Goal: Task Accomplishment & Management: Manage account settings

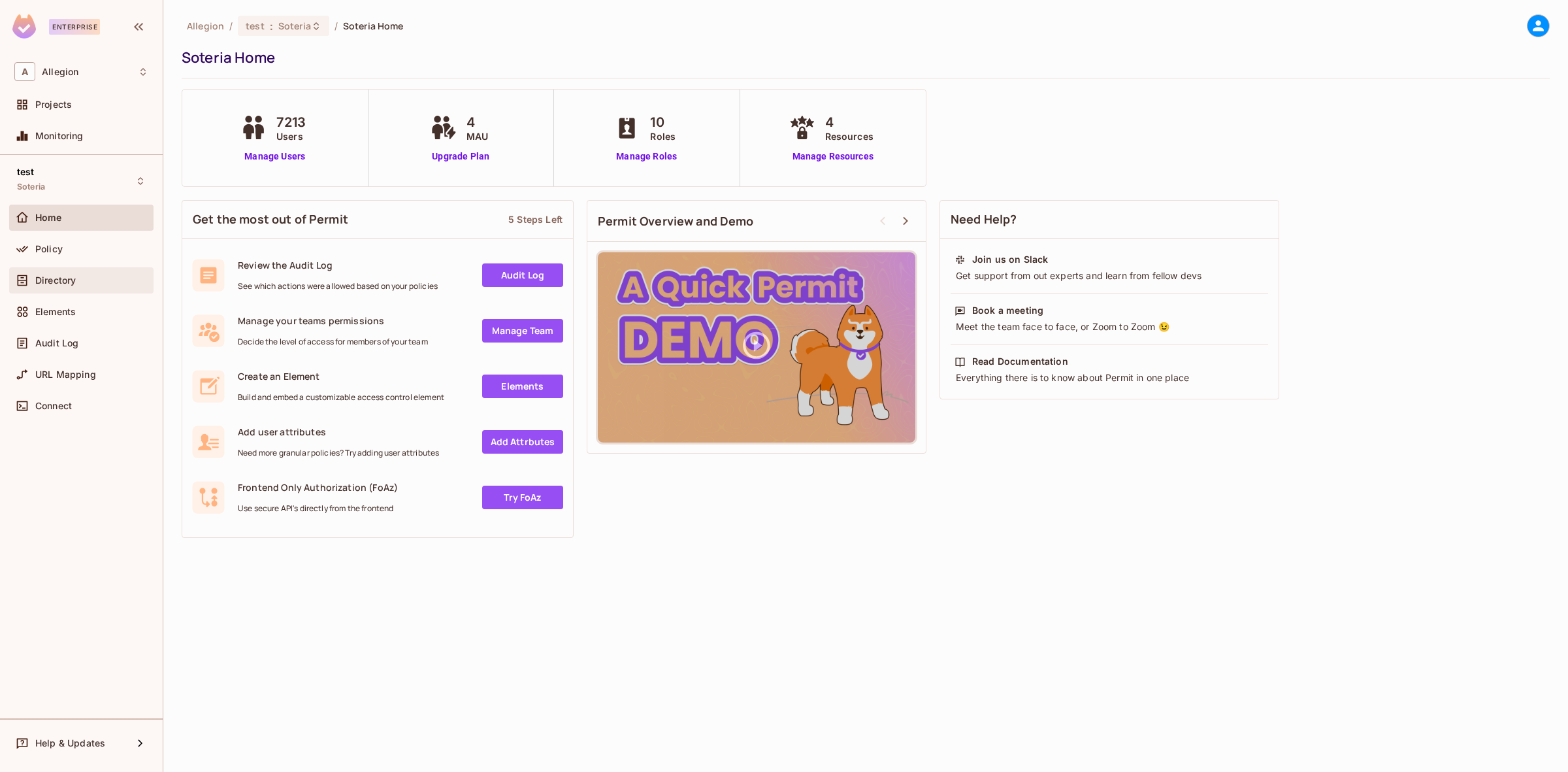
click at [112, 288] on div "Directory" at bounding box center [81, 280] width 134 height 16
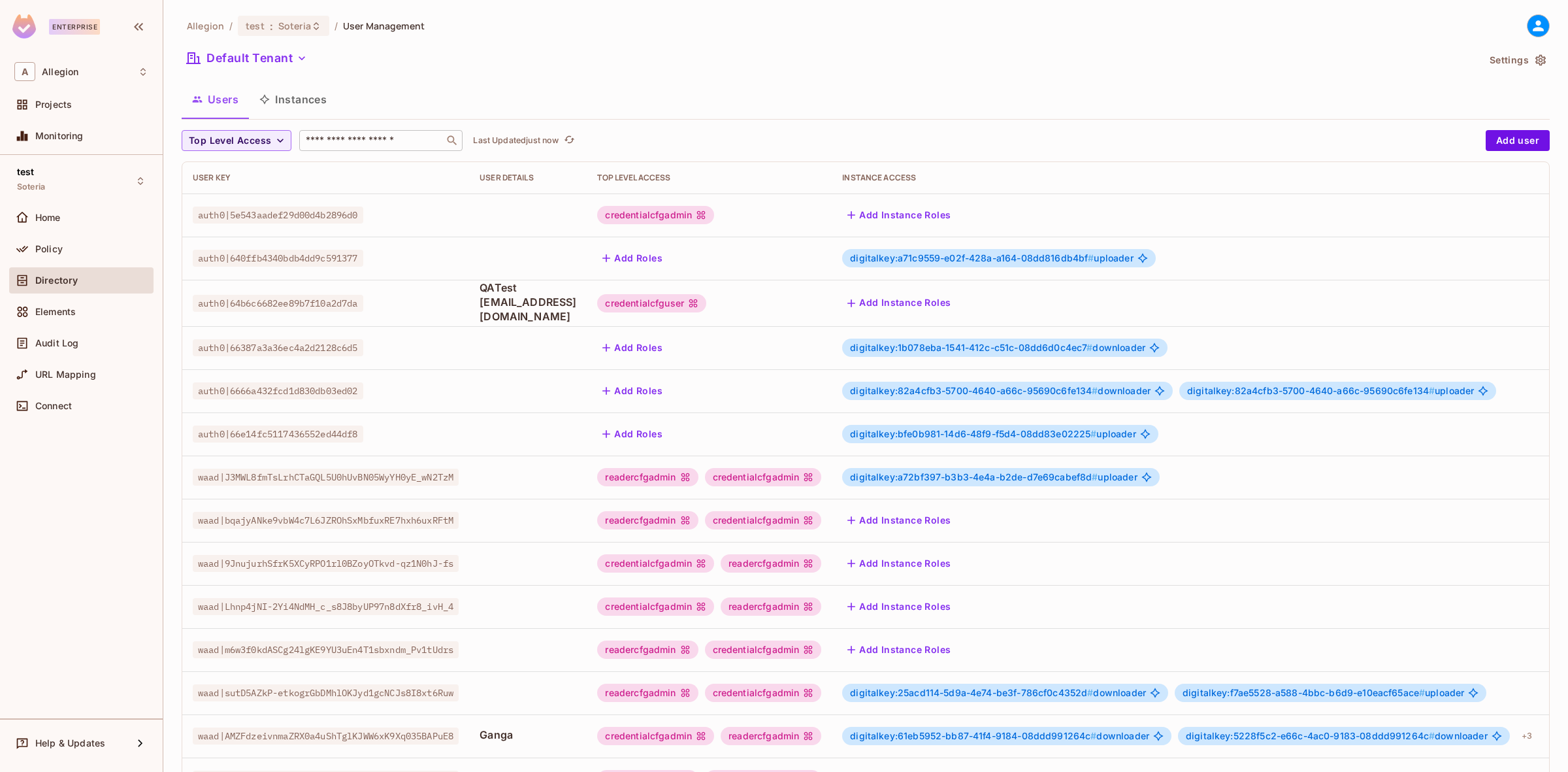
click at [359, 132] on div "​" at bounding box center [381, 140] width 163 height 21
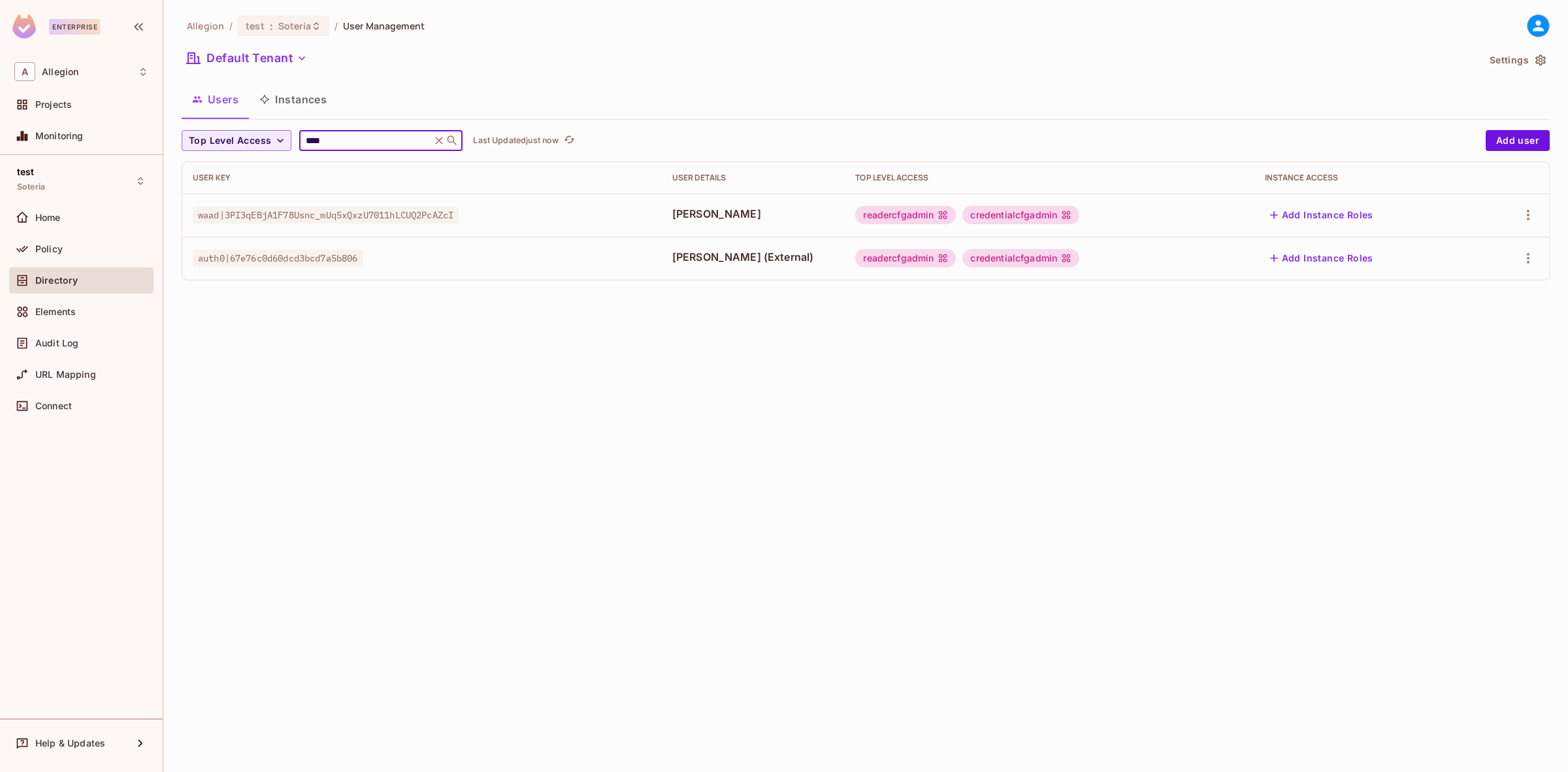
type input "****"
click at [746, 259] on span "[PERSON_NAME] (External)" at bounding box center [753, 257] width 163 height 15
click at [1533, 259] on icon "button" at bounding box center [1528, 258] width 16 height 16
click at [1509, 282] on li "Edit" at bounding box center [1472, 288] width 116 height 29
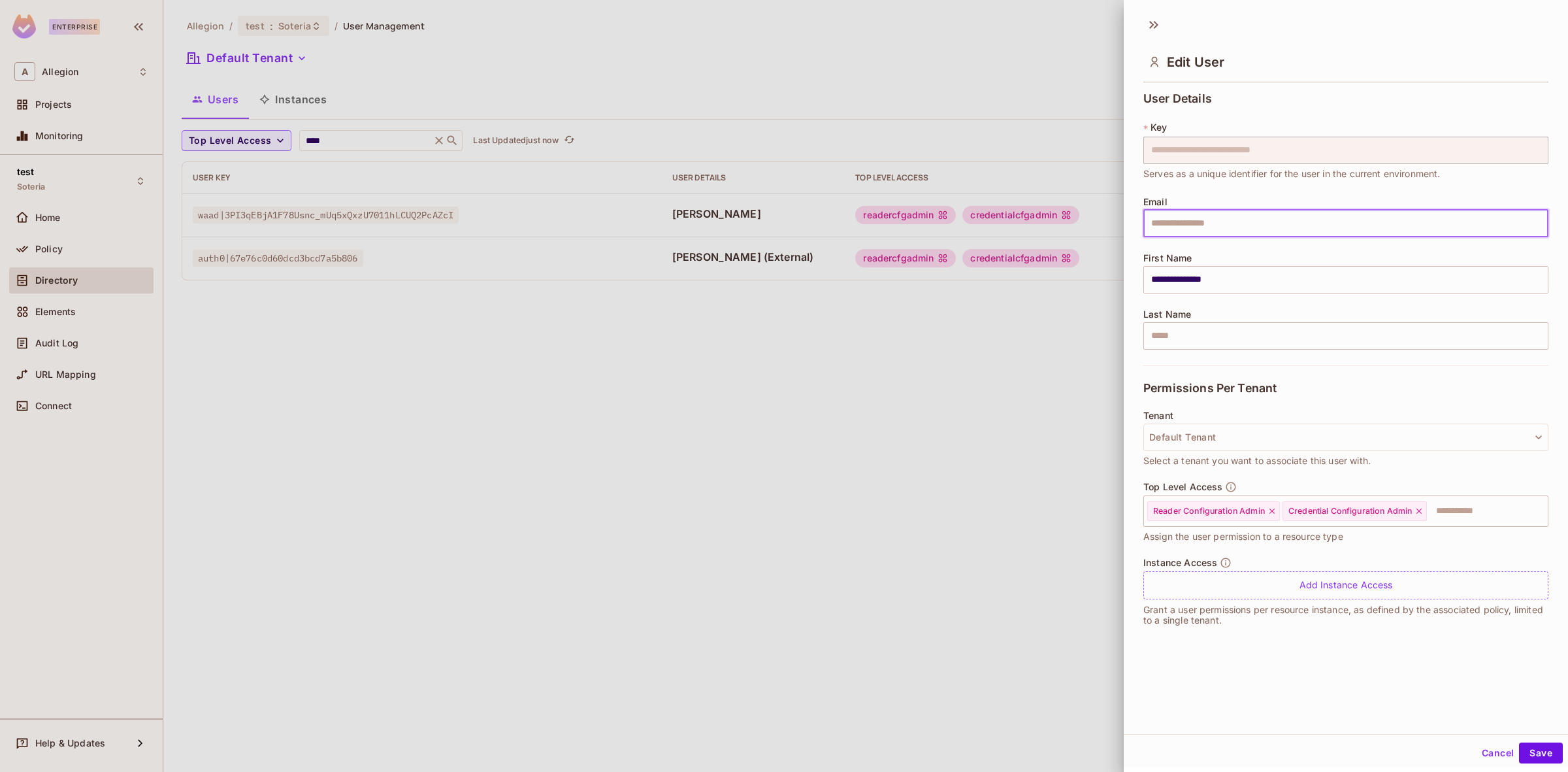
click at [1215, 224] on input "text" at bounding box center [1345, 223] width 405 height 27
paste input "**********"
type input "**********"
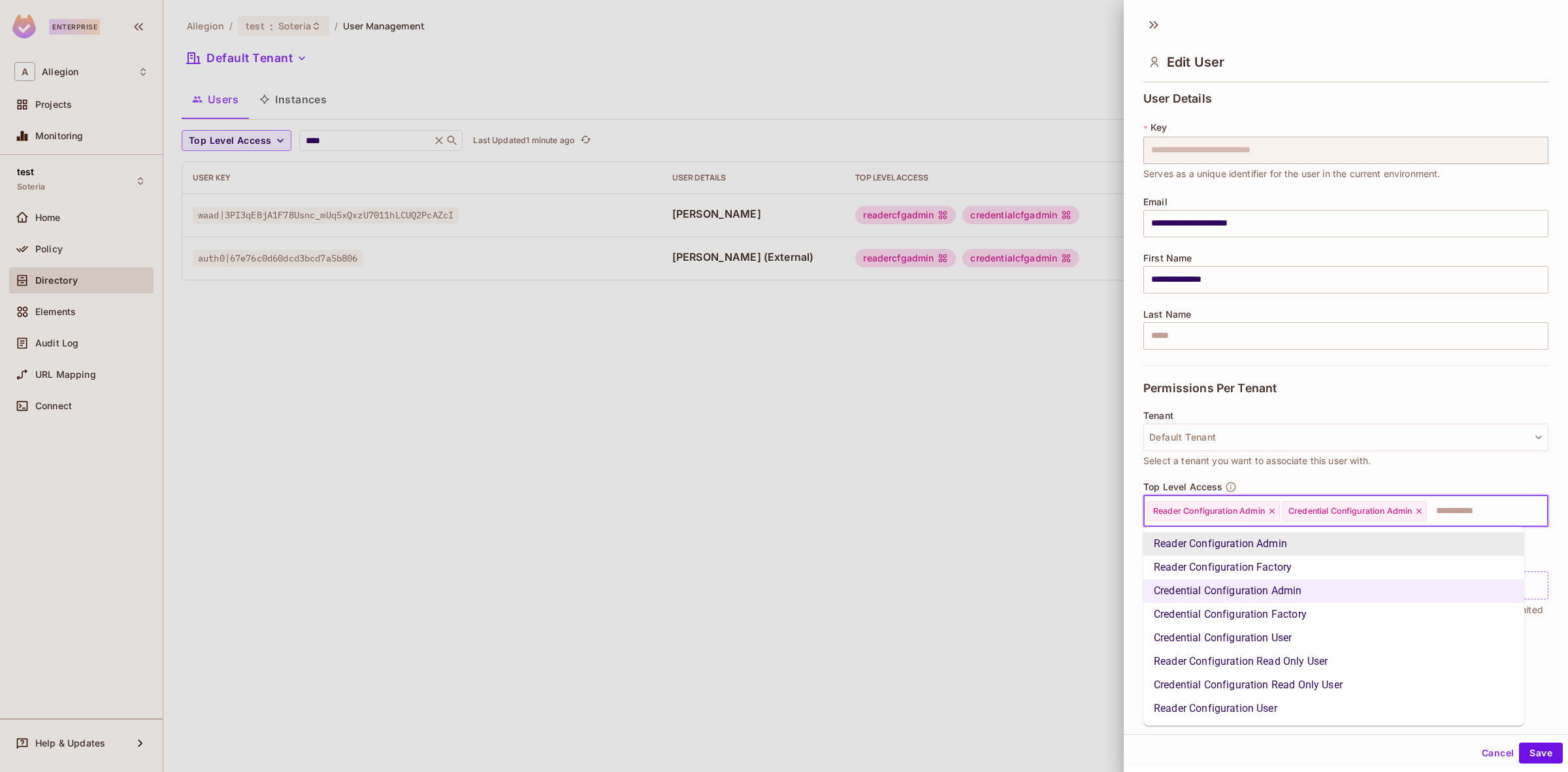
click at [1470, 508] on input "text" at bounding box center [1476, 510] width 94 height 26
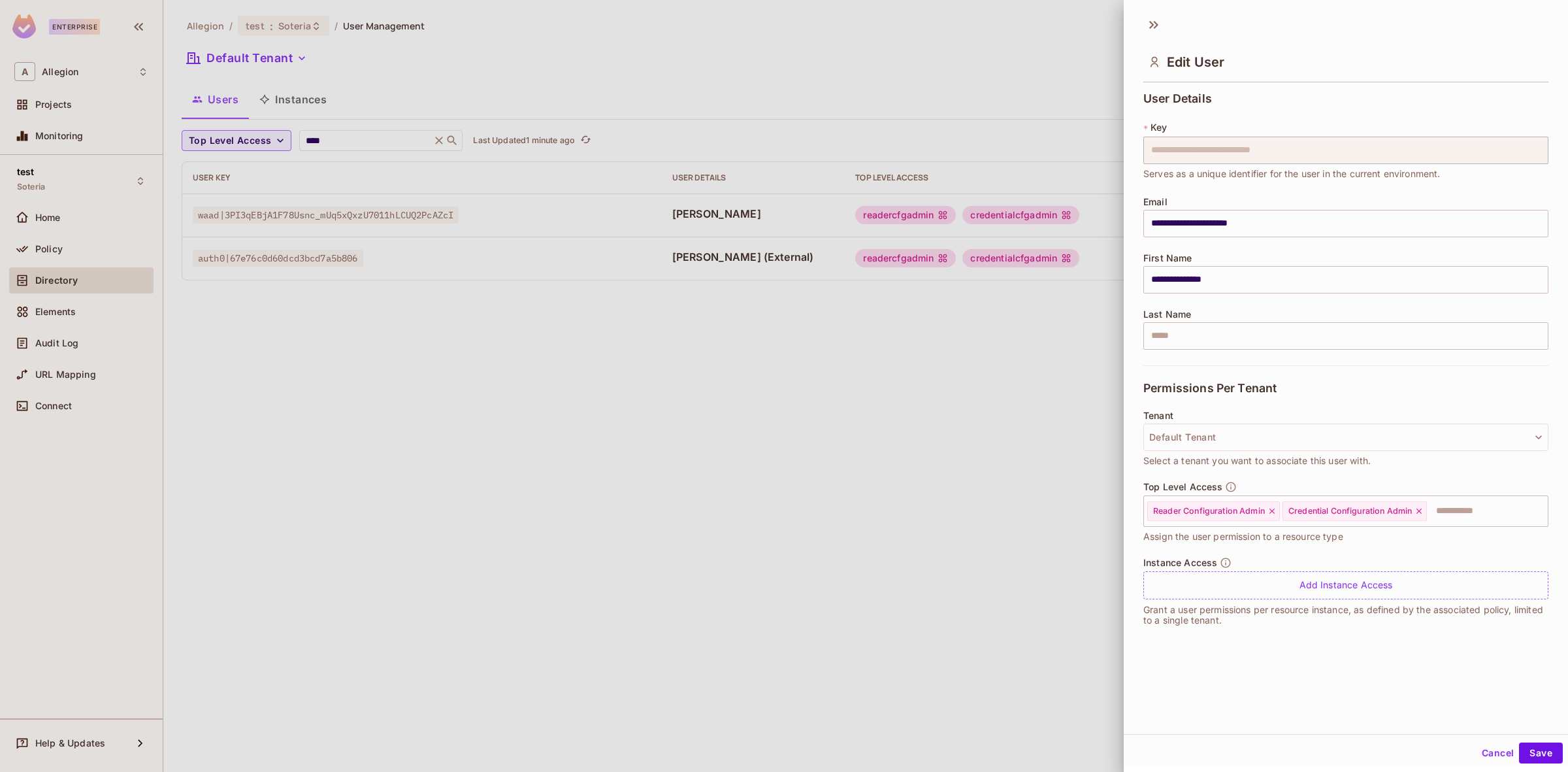
click at [1098, 526] on div at bounding box center [784, 386] width 1568 height 772
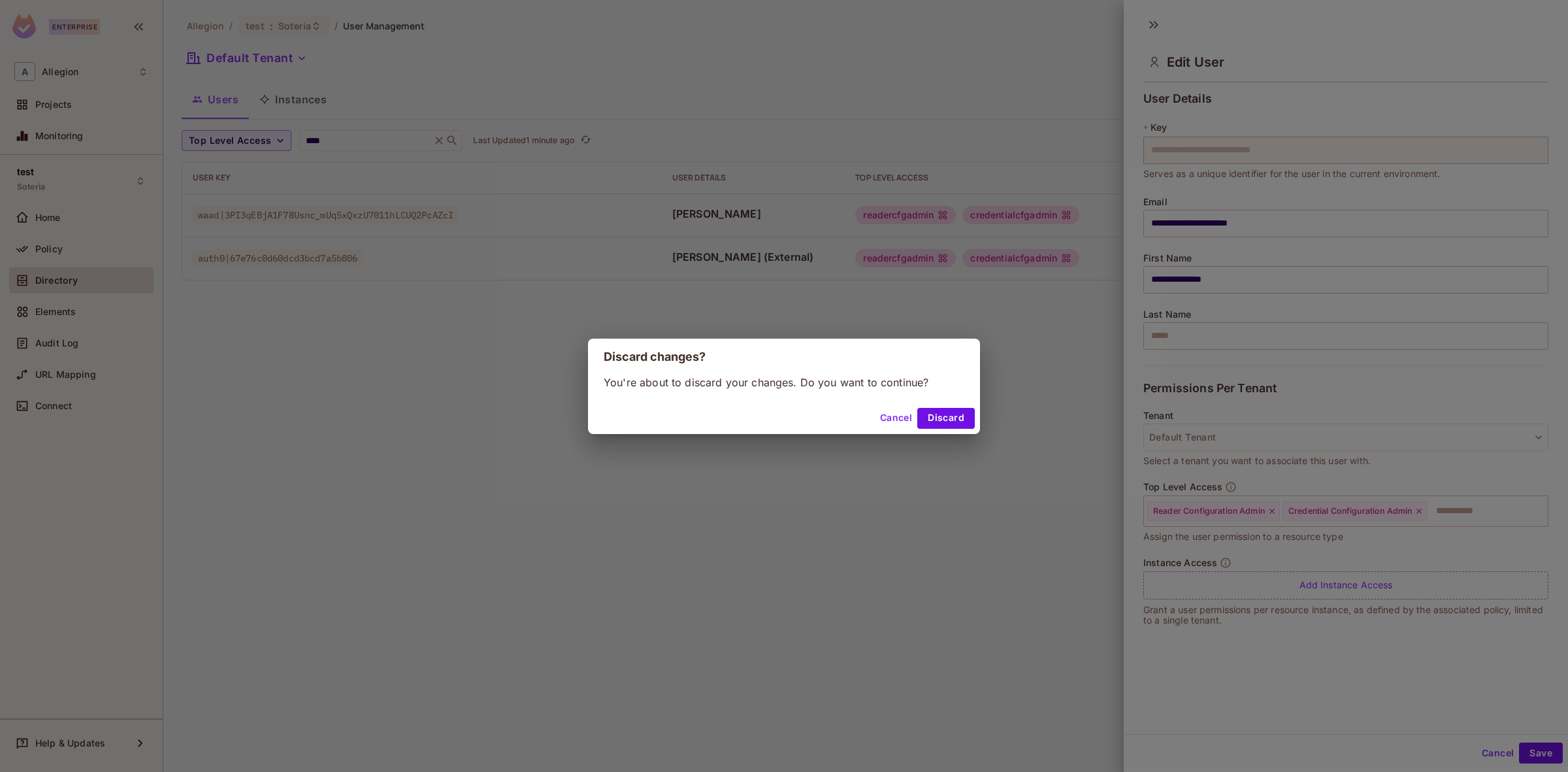
click at [905, 427] on button "Cancel" at bounding box center [896, 418] width 43 height 21
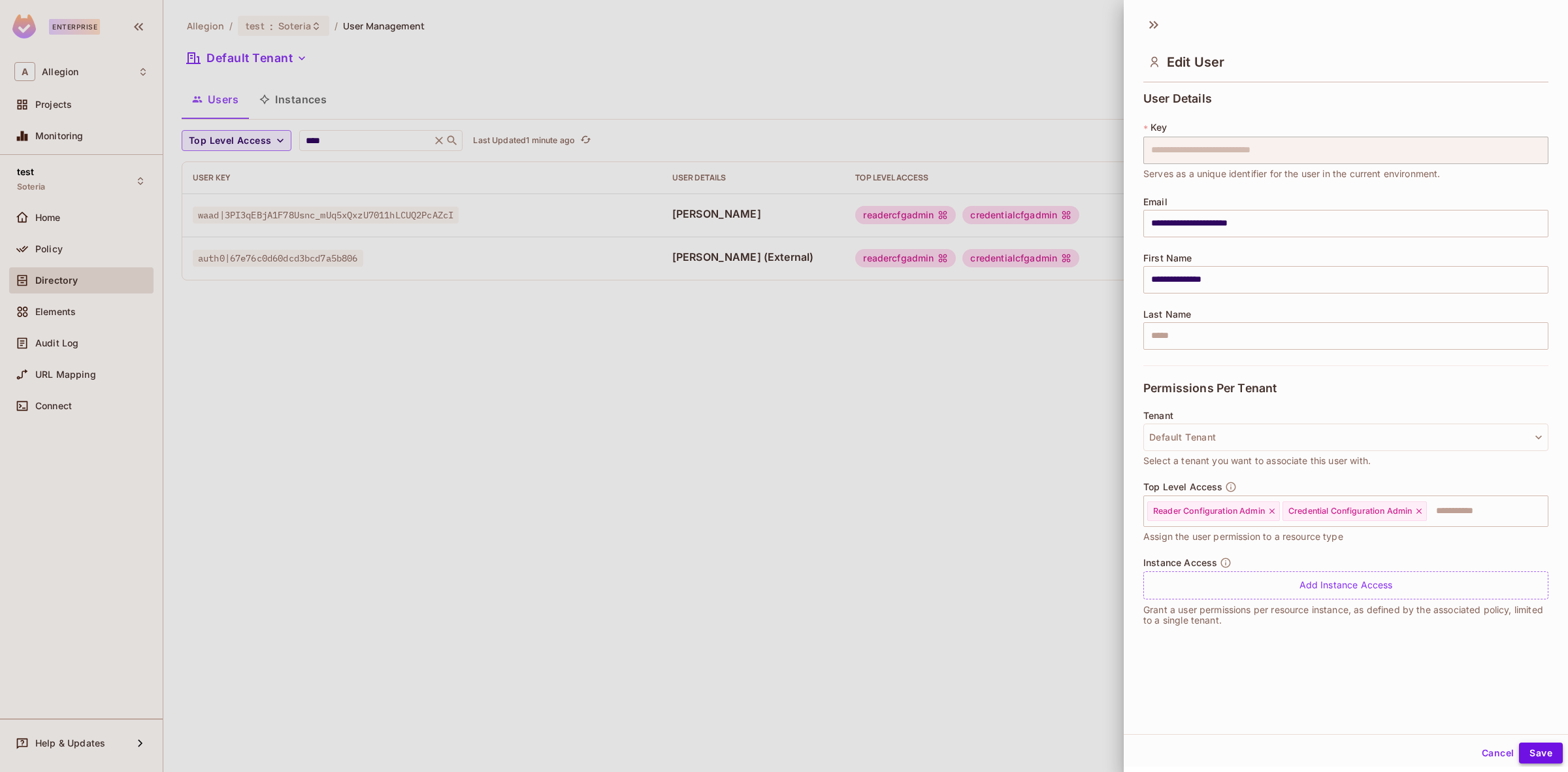
click at [1533, 753] on button "Save" at bounding box center [1541, 753] width 44 height 21
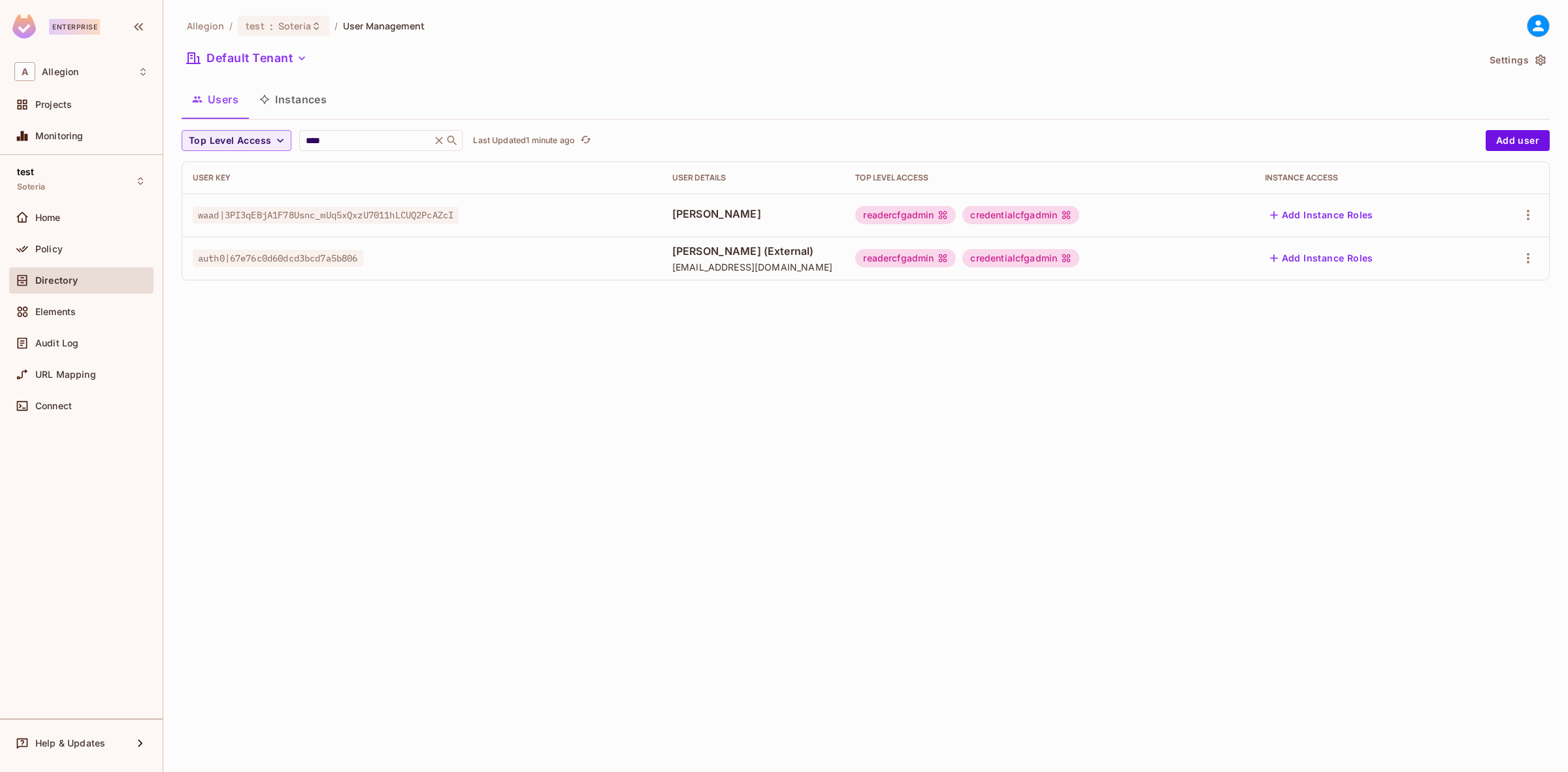
drag, startPoint x: 106, startPoint y: 286, endPoint x: 578, endPoint y: 429, distance: 493.2
click at [578, 429] on div "Allegion / test : Soteria / User Management Default Tenant Settings Users Insta…" at bounding box center [865, 386] width 1404 height 772
click at [685, 216] on span "[PERSON_NAME]" at bounding box center [753, 214] width 163 height 15
click at [931, 216] on div "readercfgadmin" at bounding box center [905, 214] width 100 height 18
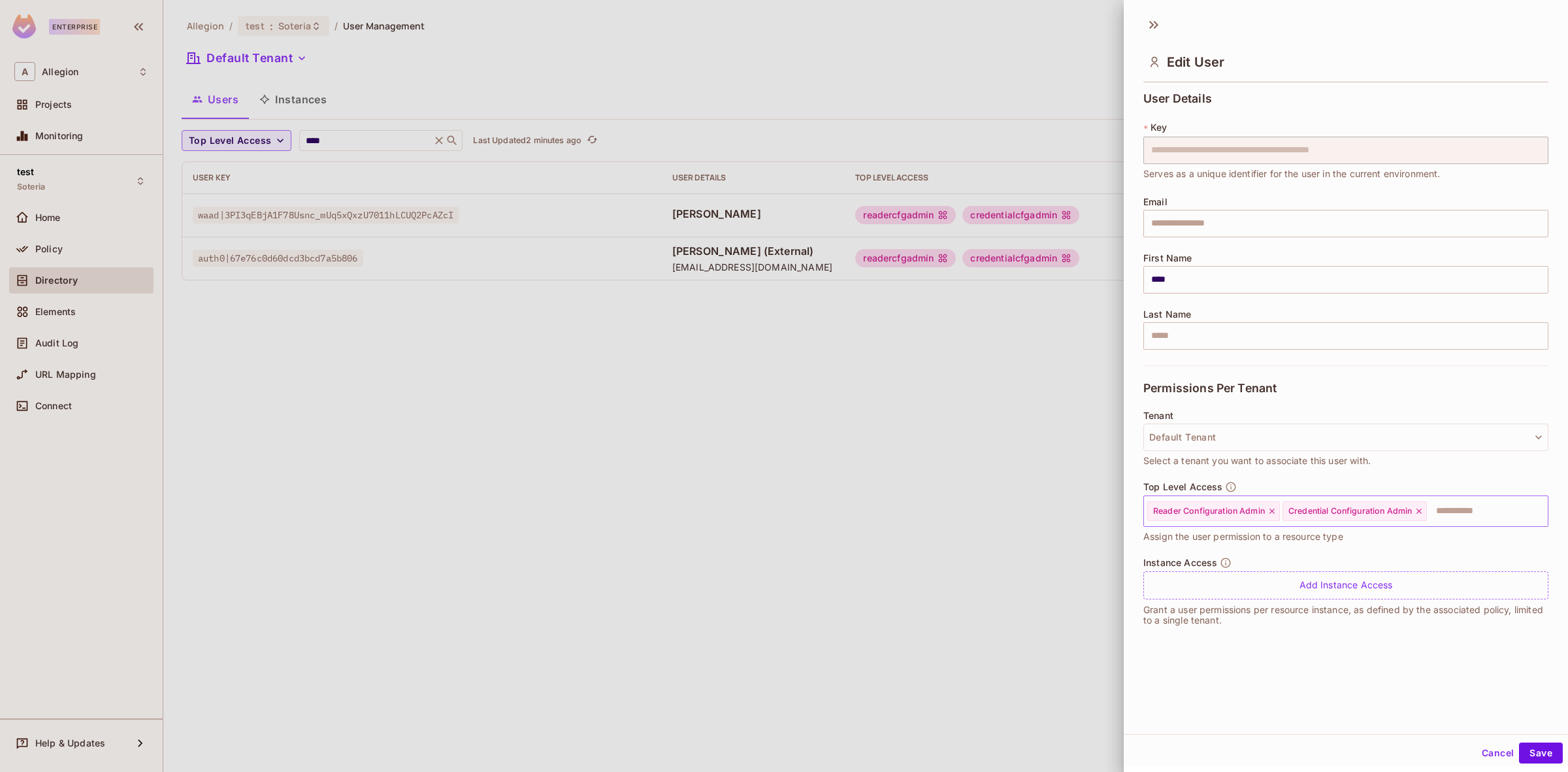
click at [1464, 510] on input "text" at bounding box center [1476, 510] width 94 height 26
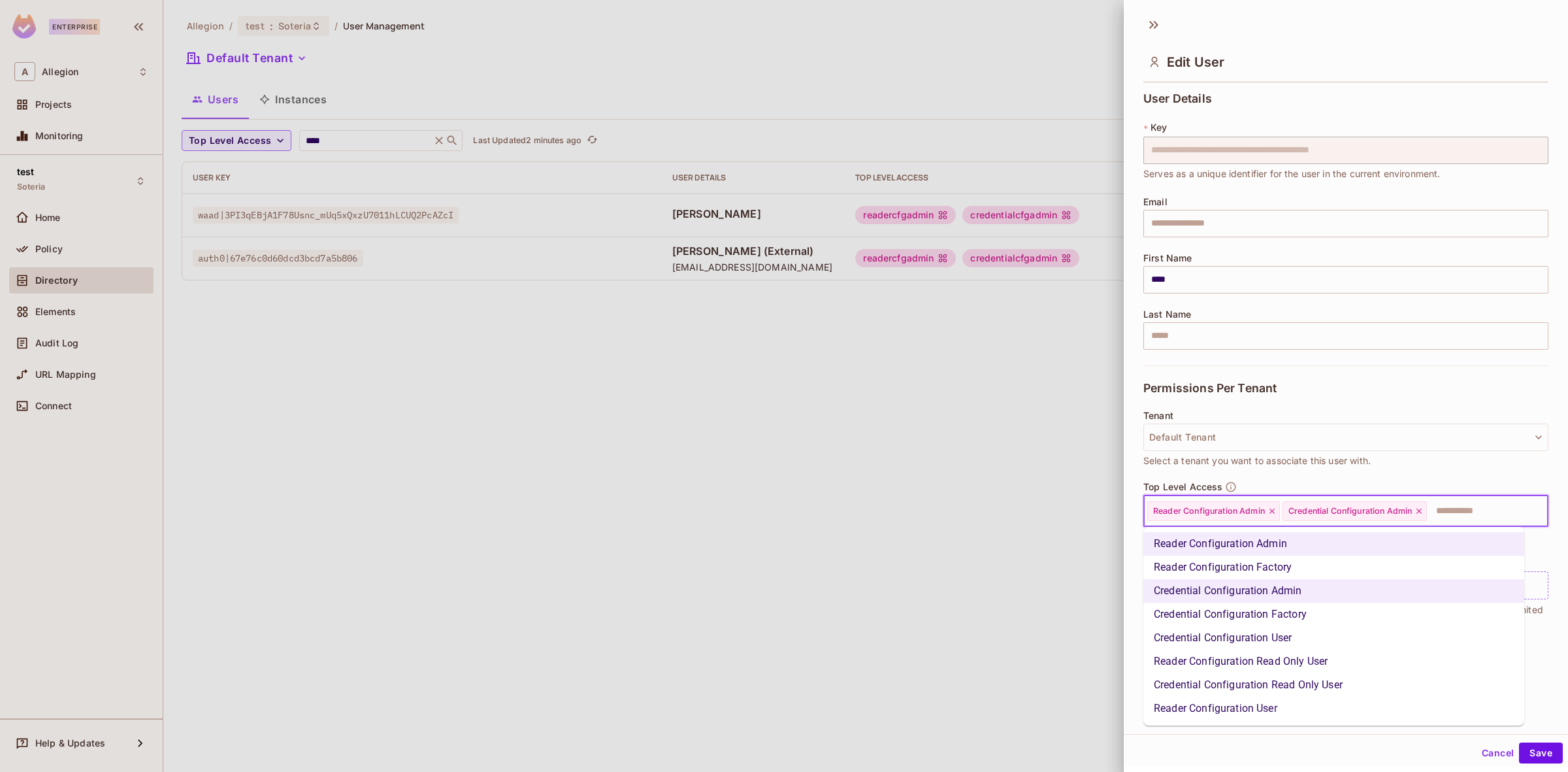
click at [1324, 657] on li "Reader Configuration Read Only User" at bounding box center [1333, 661] width 381 height 23
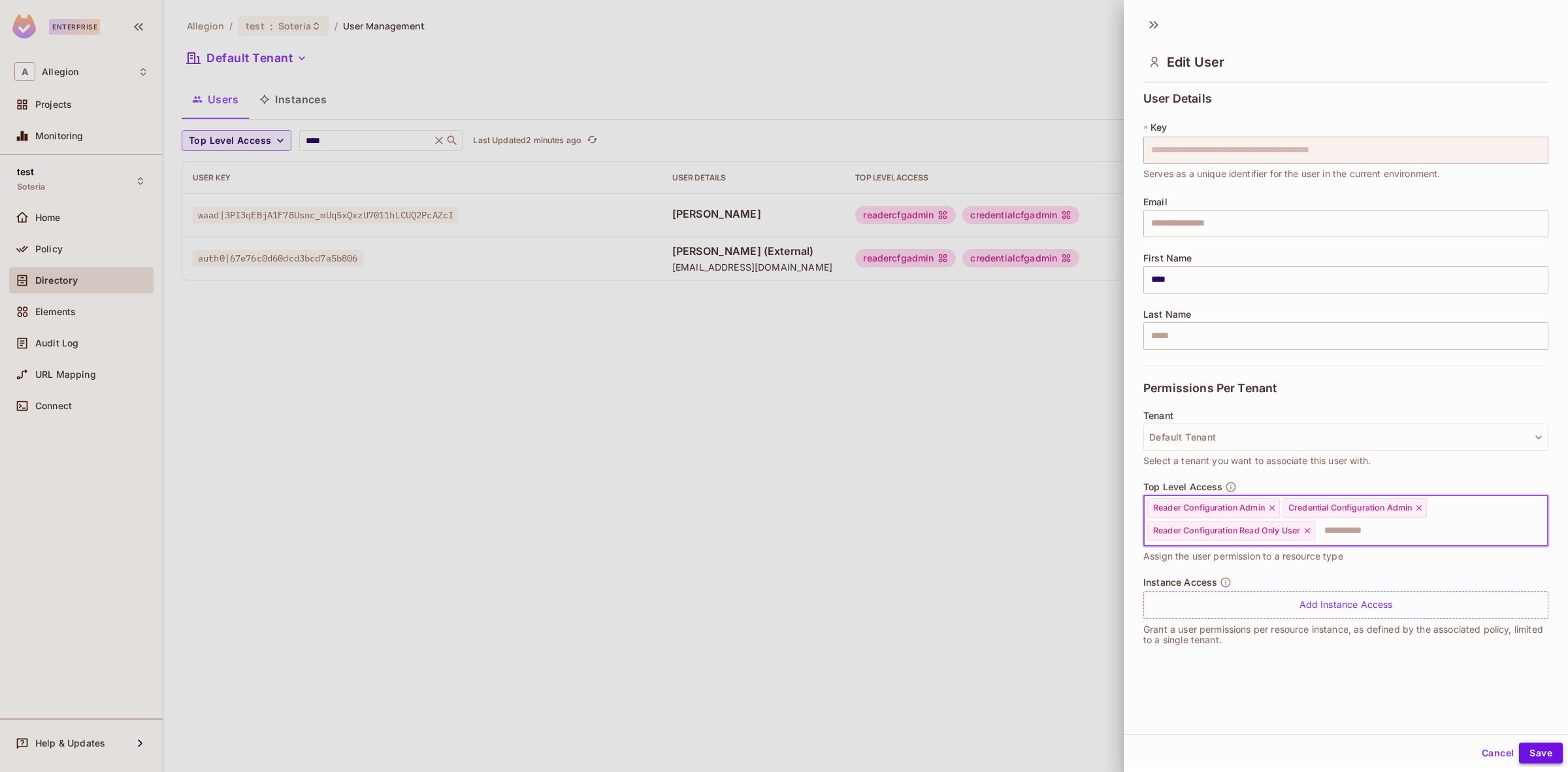
click at [1524, 747] on button "Save" at bounding box center [1541, 753] width 44 height 21
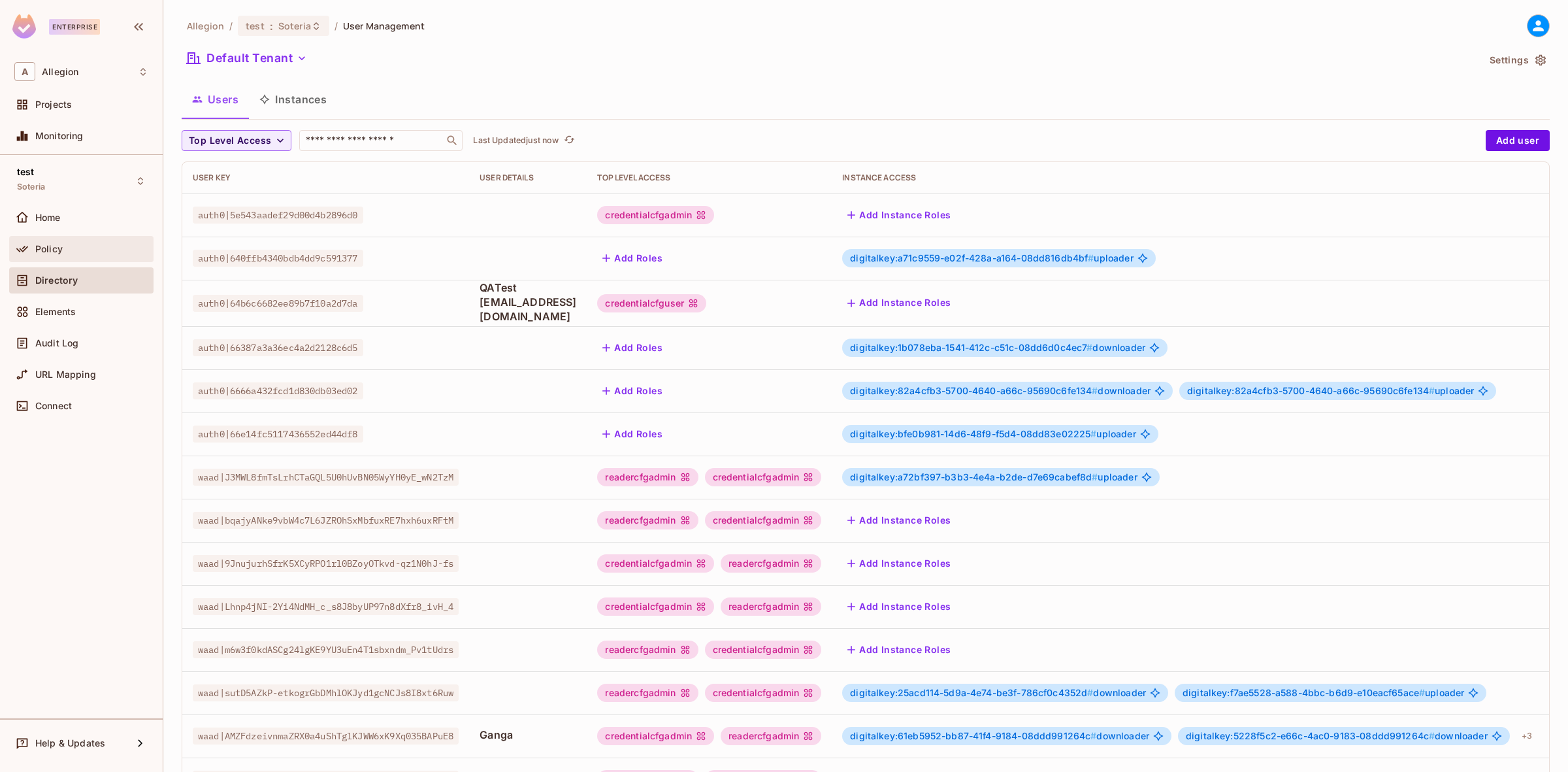
click at [96, 248] on div "Policy" at bounding box center [92, 249] width 113 height 11
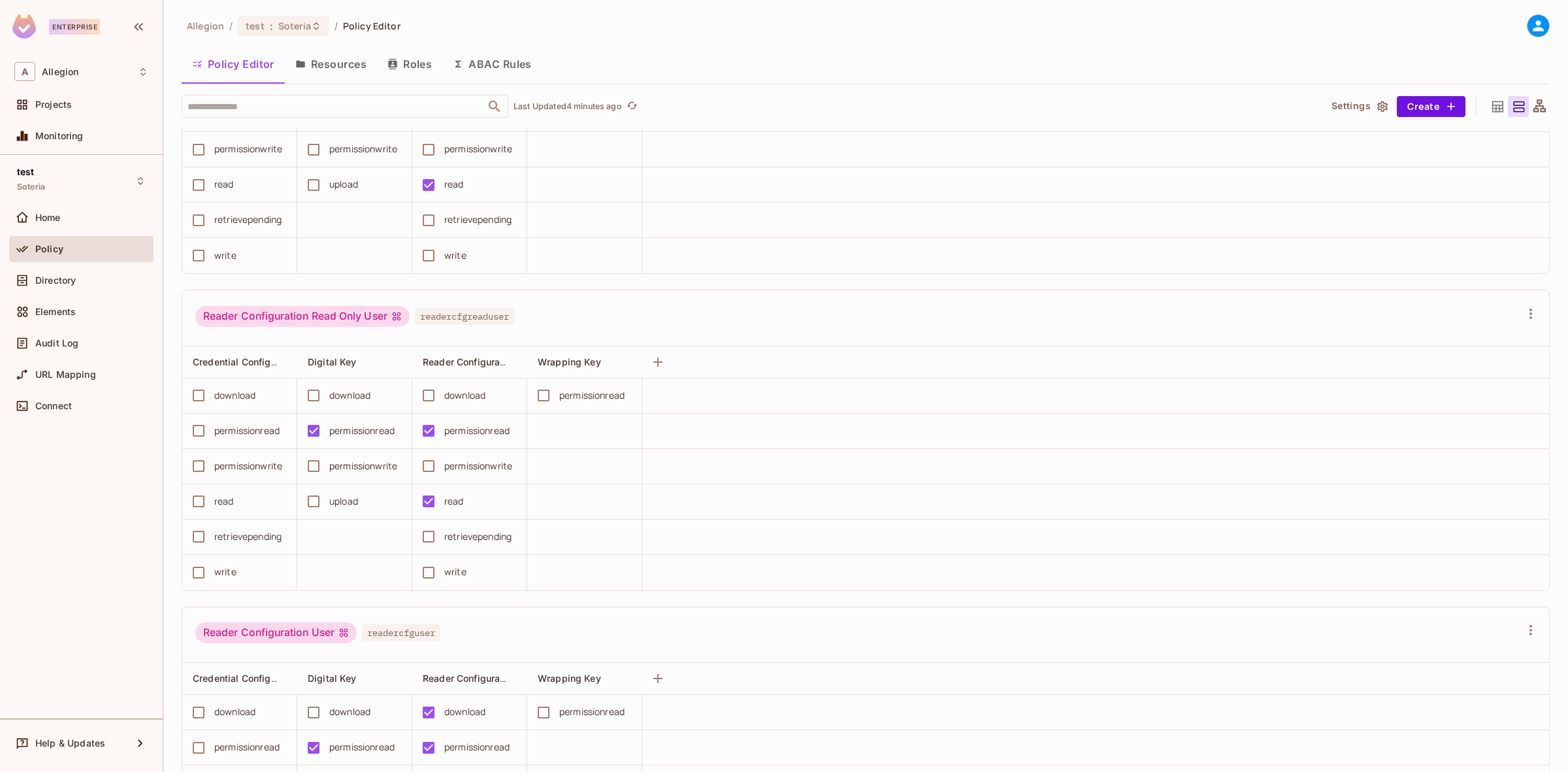
scroll to position [1907, 0]
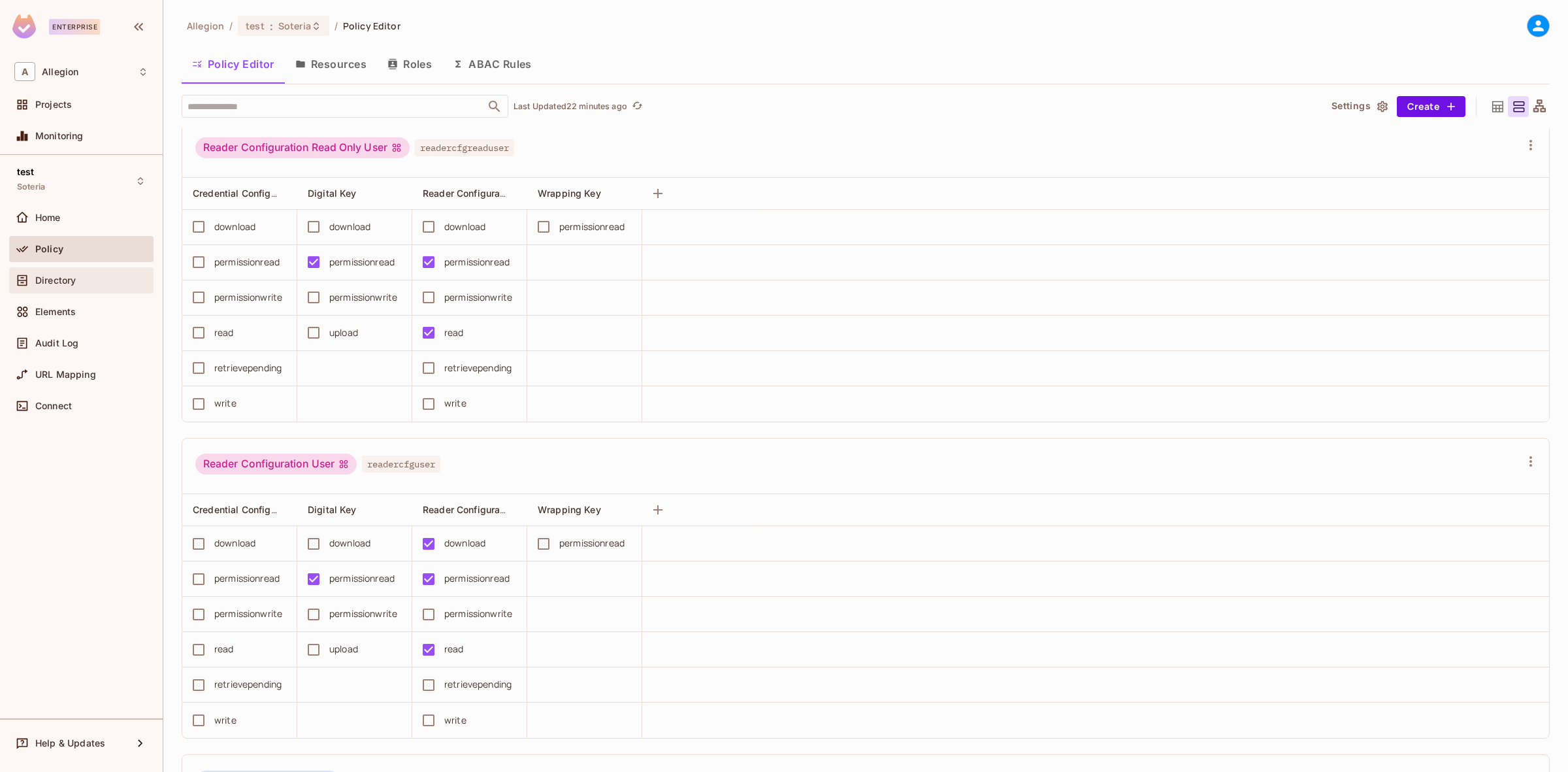
click at [77, 286] on div "Directory" at bounding box center [81, 280] width 134 height 16
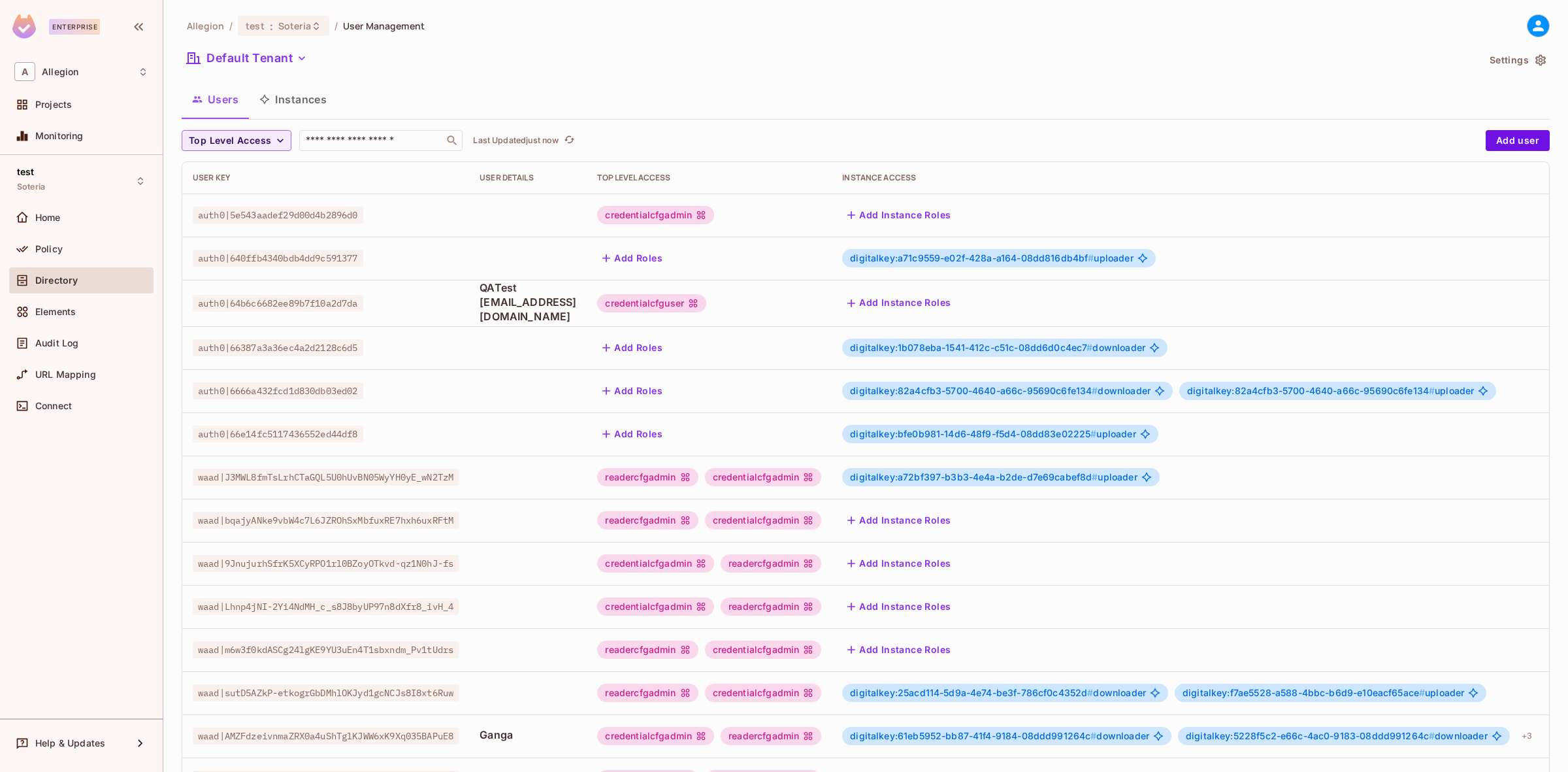
scroll to position [154, 0]
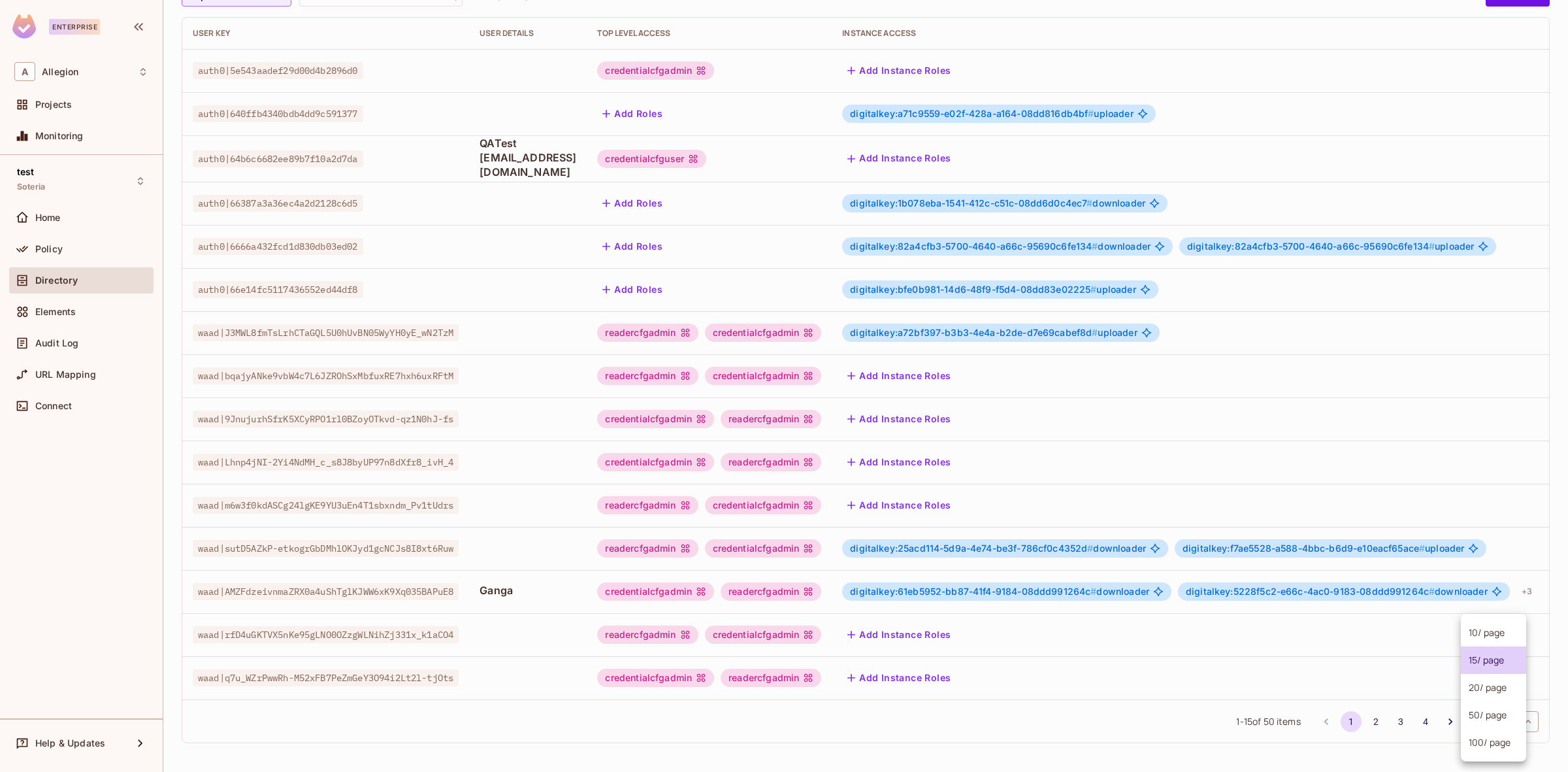
click at [1491, 715] on body "Enterprise A Allegion Projects Monitoring test Soteria Home Policy Directory El…" at bounding box center [784, 386] width 1568 height 772
click at [1490, 731] on li "100 / page" at bounding box center [1493, 742] width 65 height 27
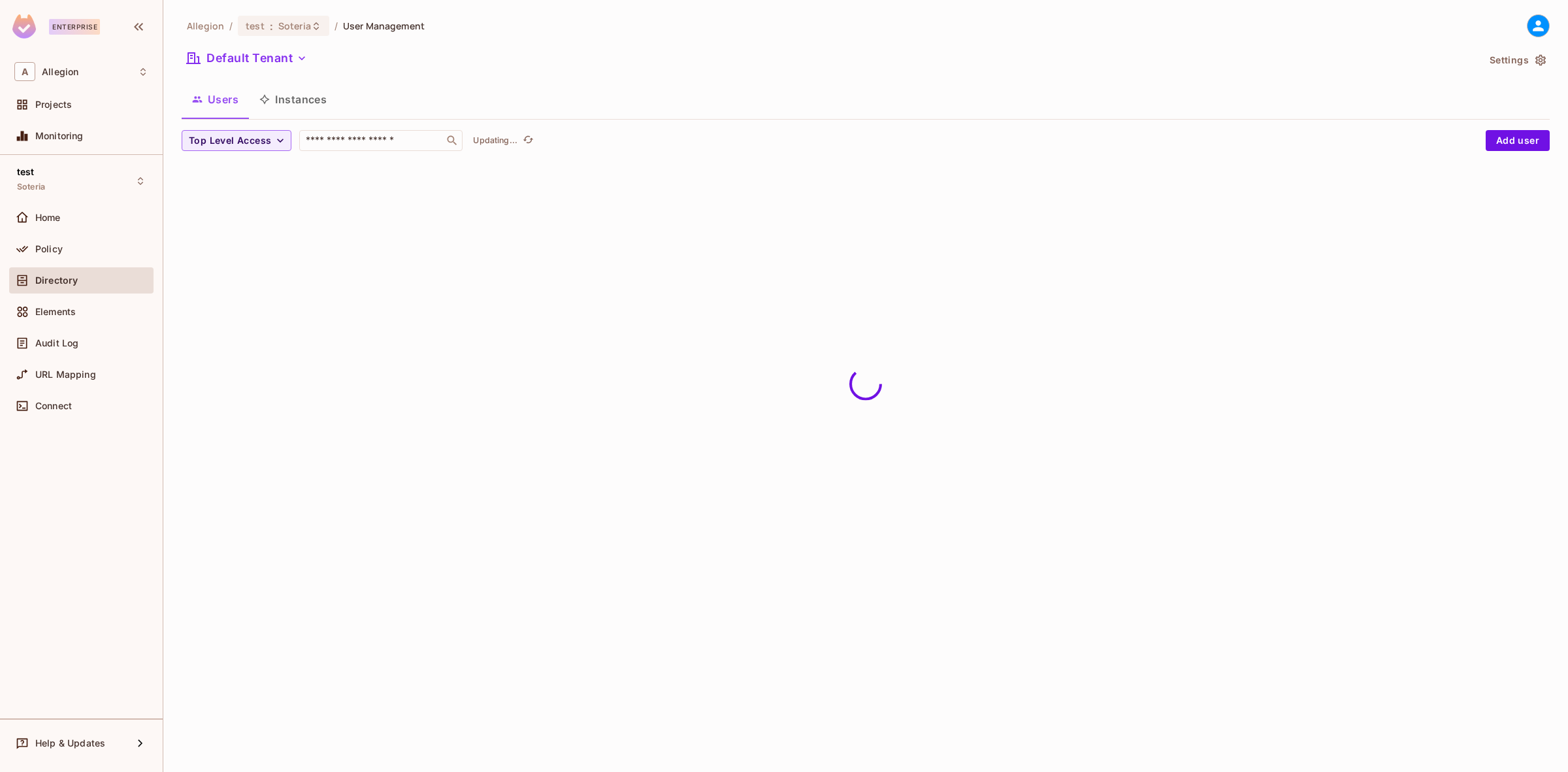
scroll to position [0, 0]
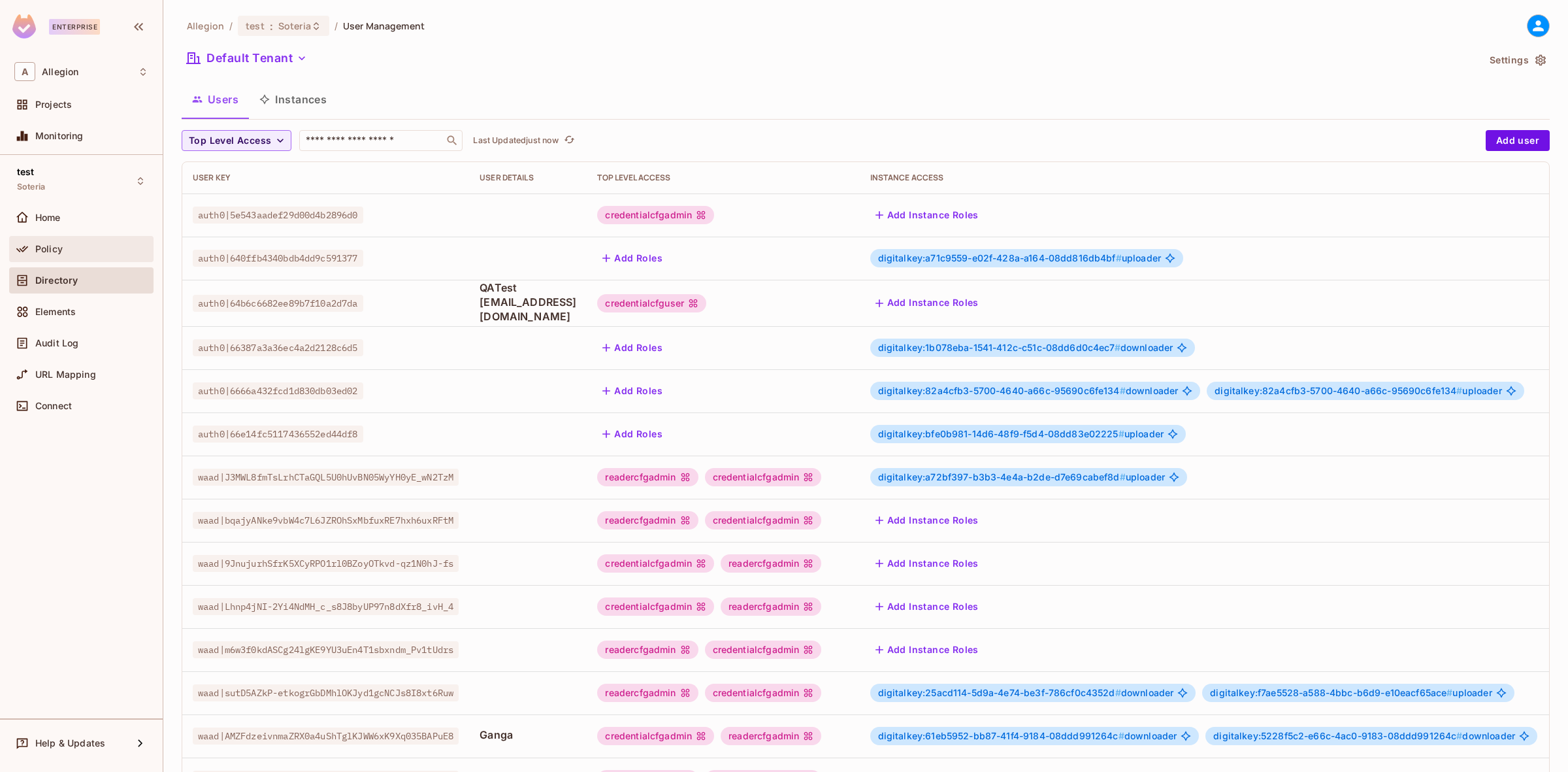
click at [124, 252] on div "Policy" at bounding box center [92, 249] width 113 height 11
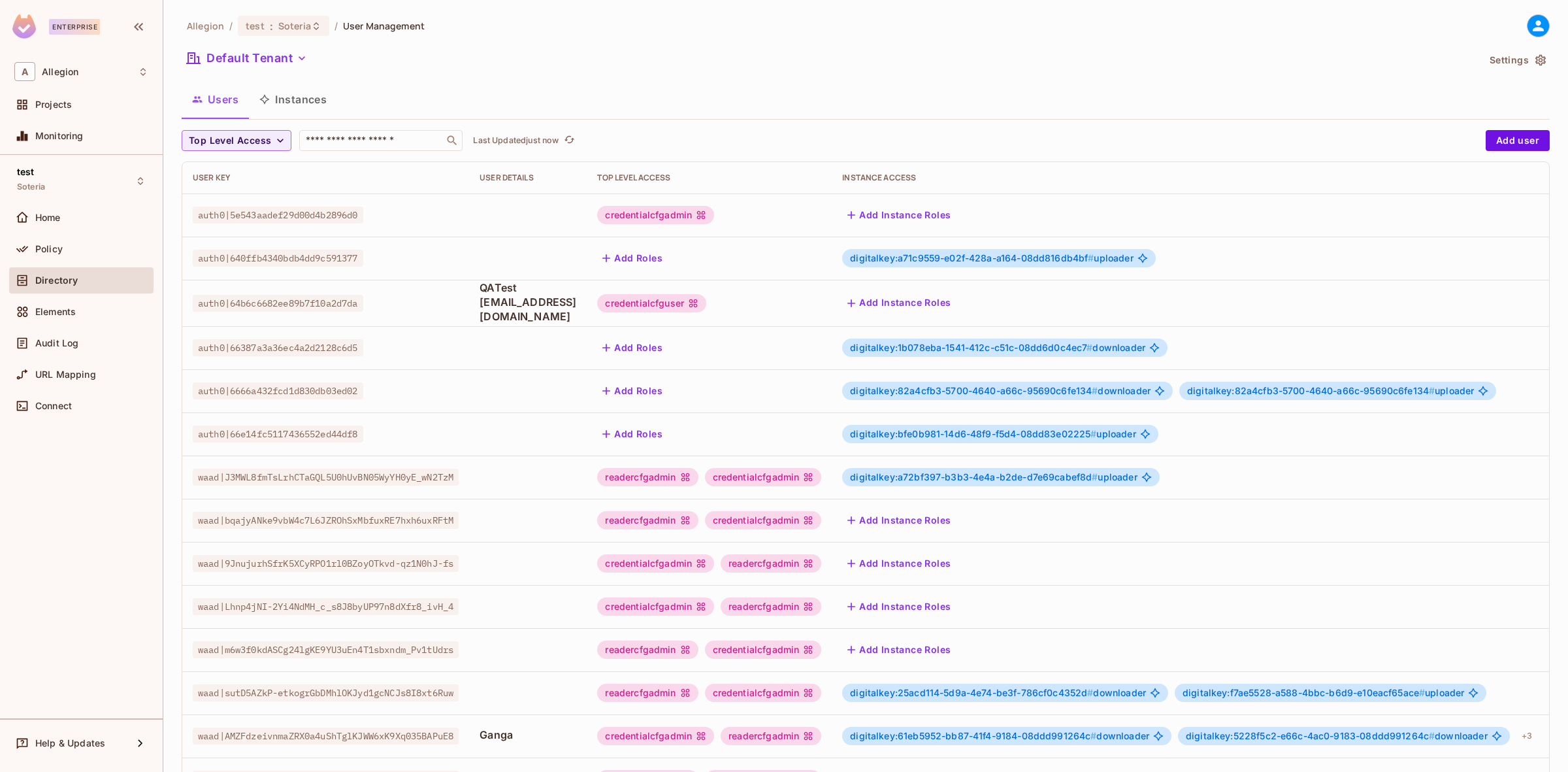
scroll to position [154, 0]
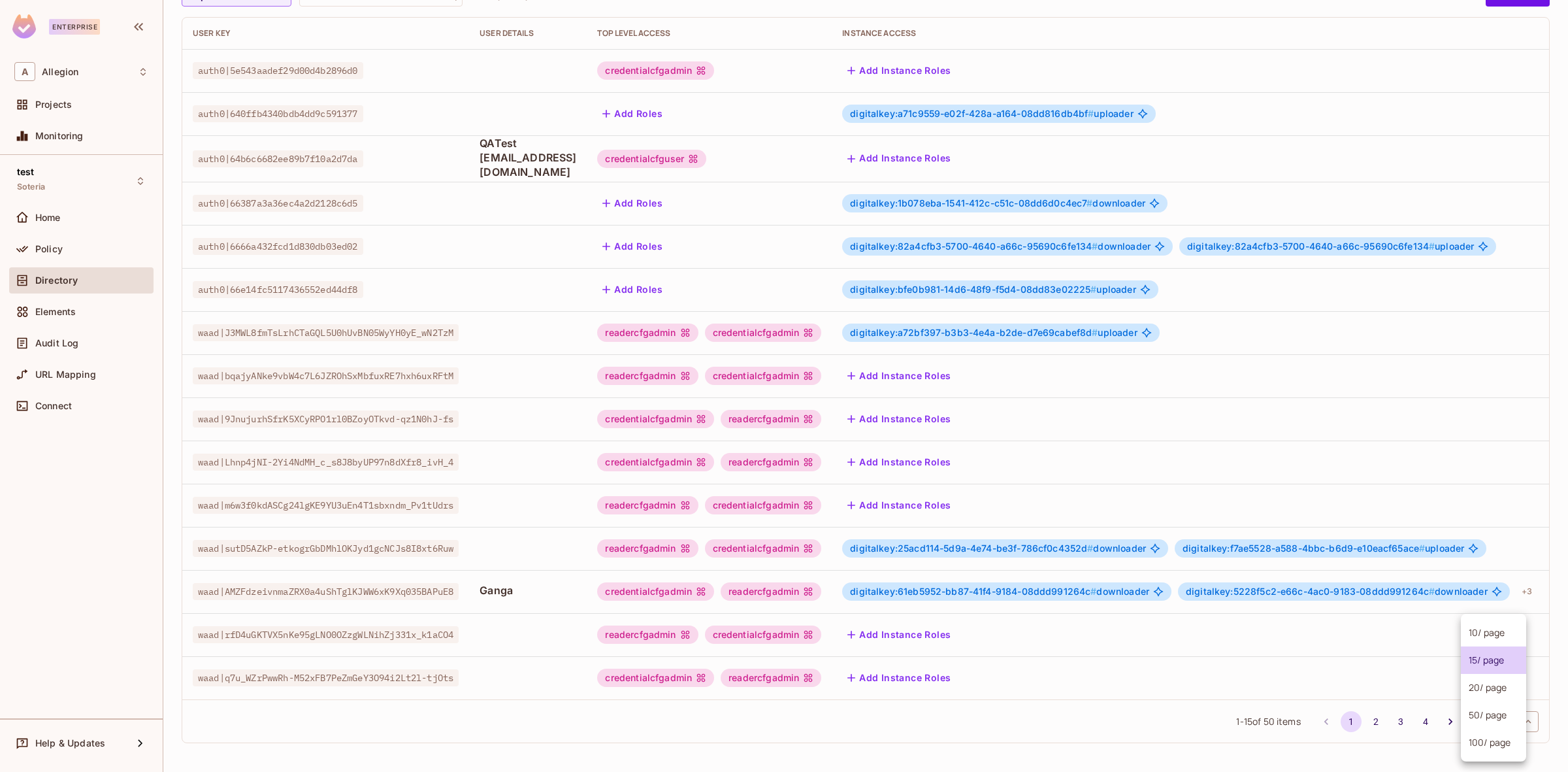
click at [1501, 719] on body "Enterprise A Allegion Projects Monitoring test Soteria Home Policy Directory El…" at bounding box center [784, 386] width 1568 height 772
click at [1494, 745] on li "100 / page" at bounding box center [1493, 742] width 65 height 27
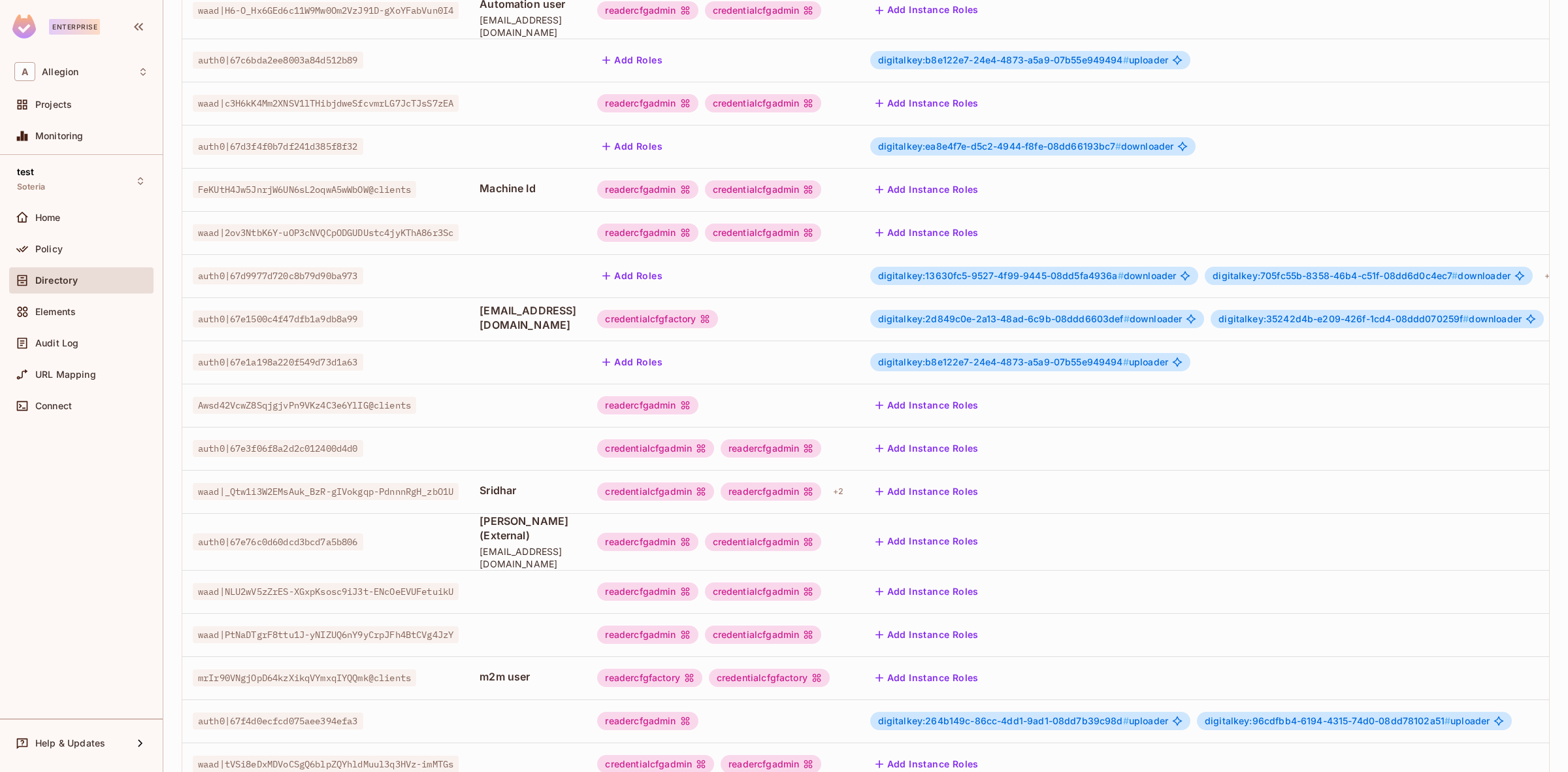
scroll to position [1557, 0]
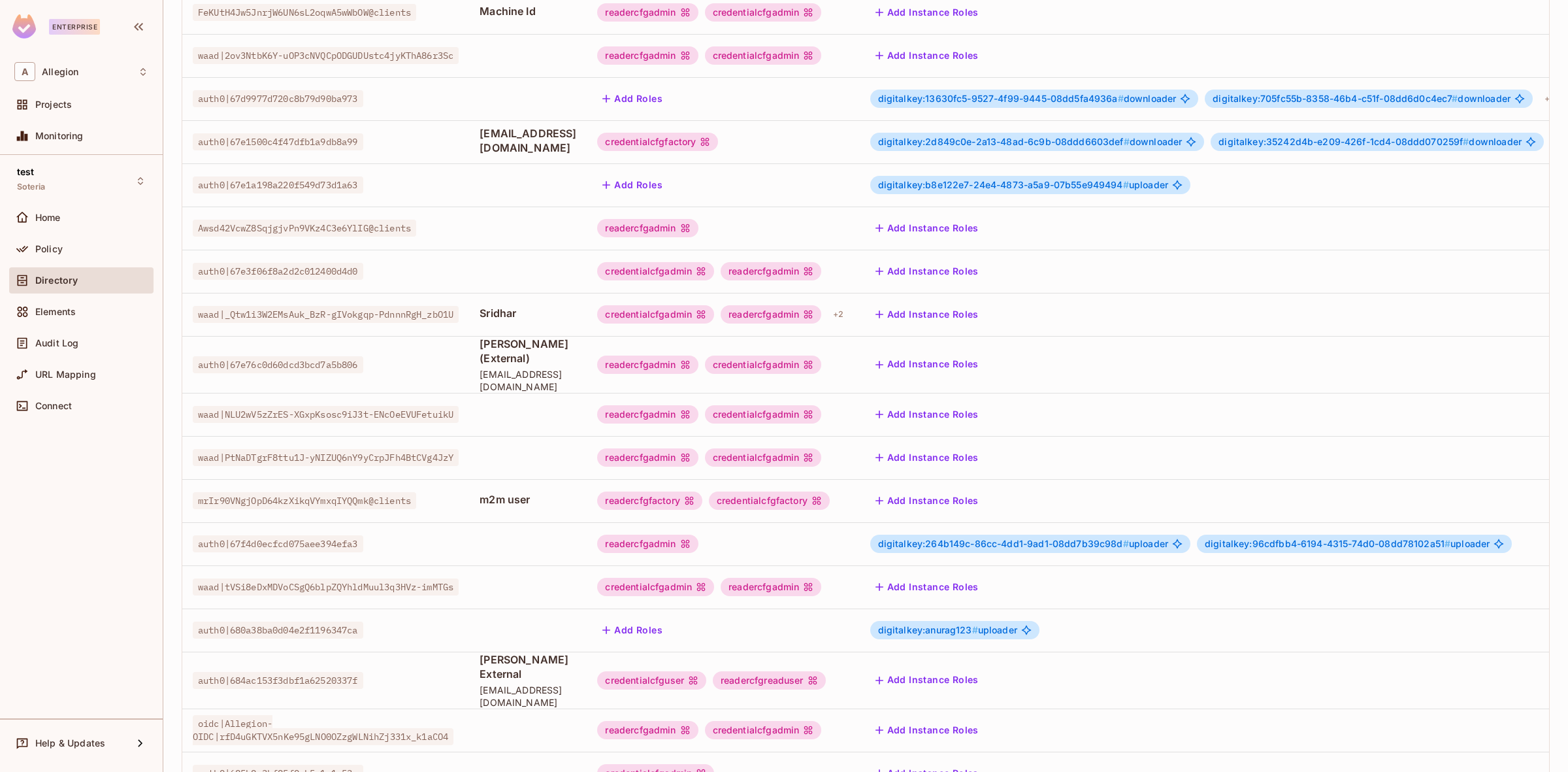
click at [540, 337] on span "[PERSON_NAME] (External)" at bounding box center [528, 351] width 96 height 29
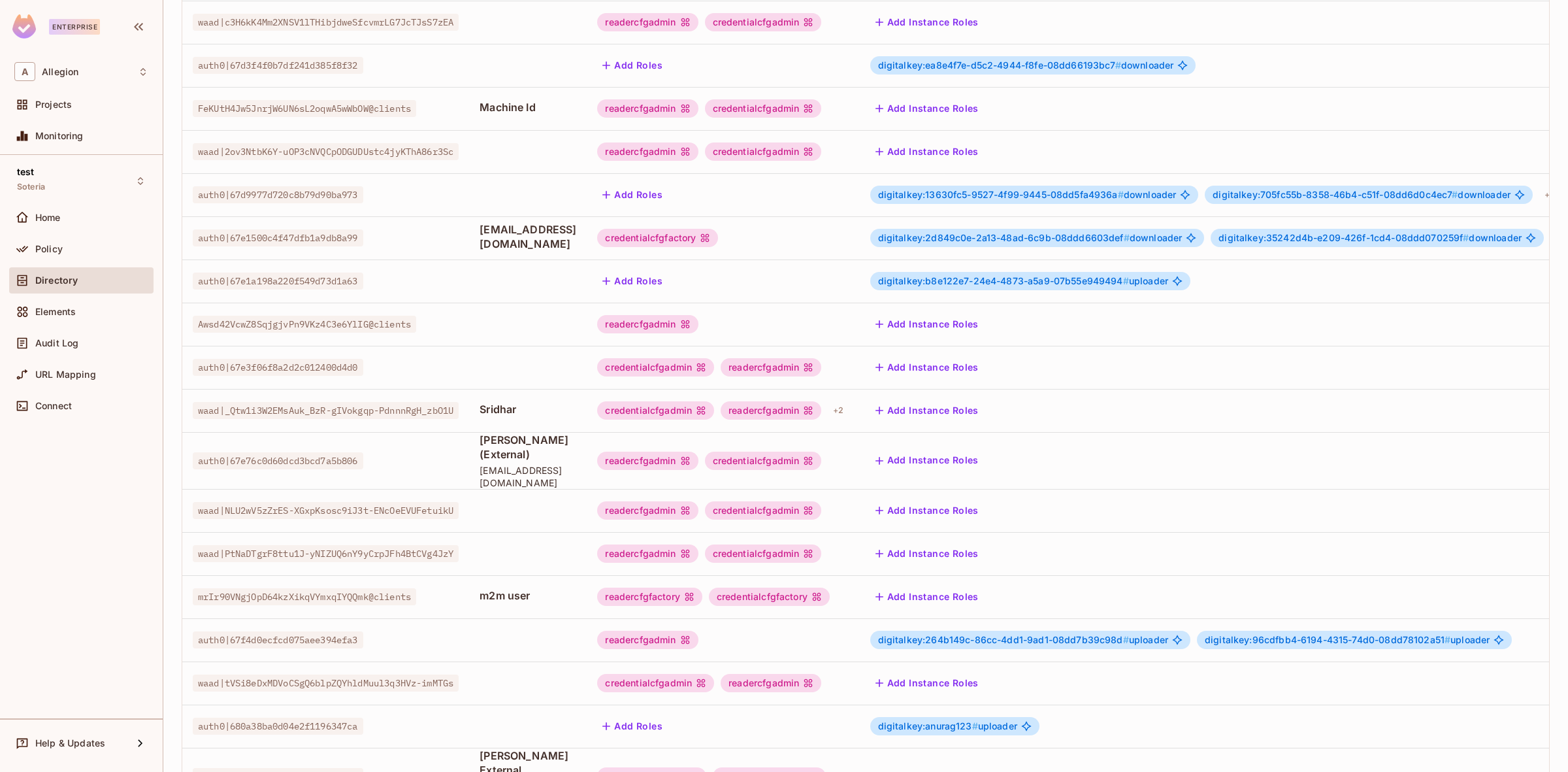
scroll to position [1469, 0]
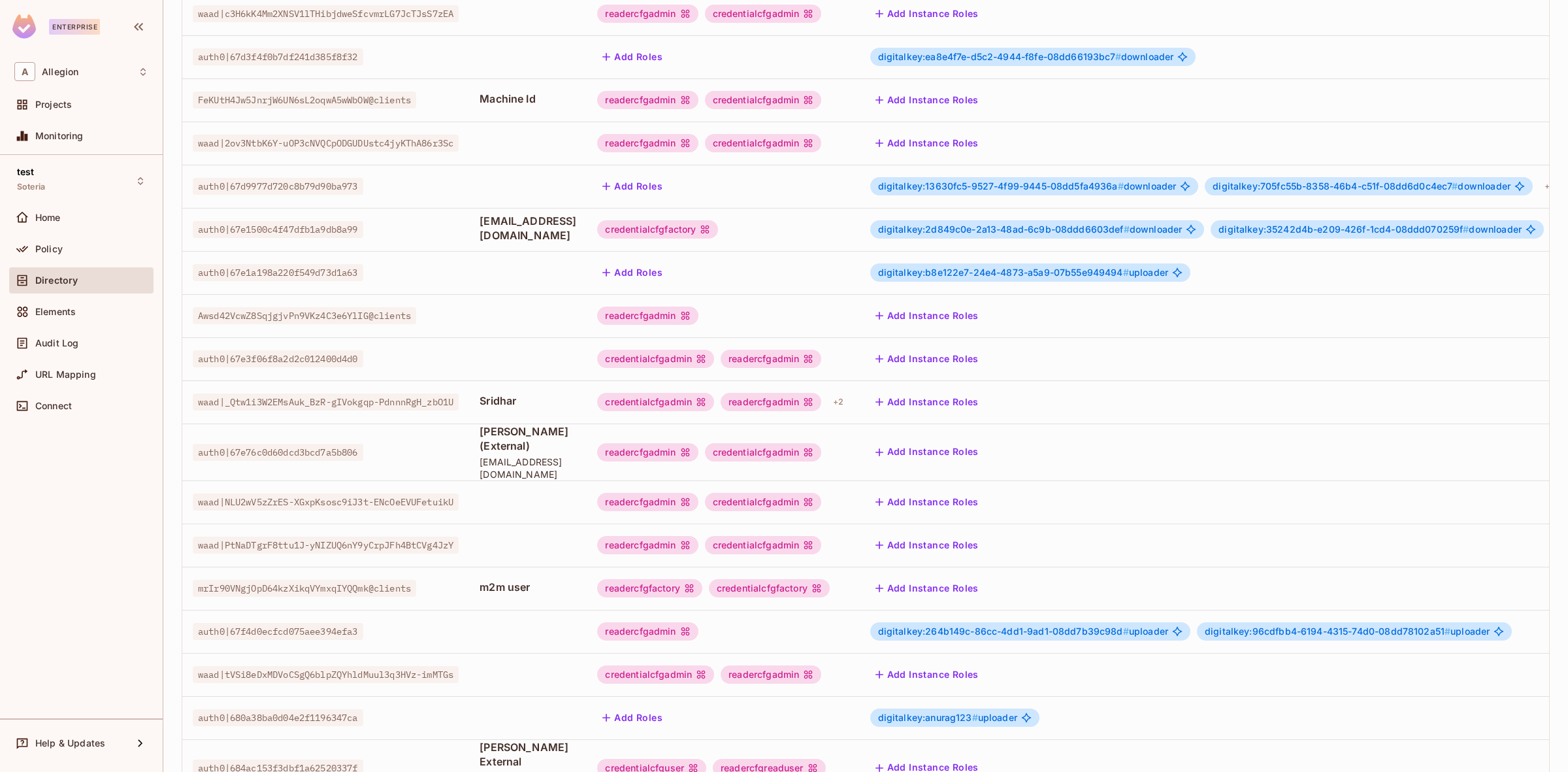
click at [576, 455] on span "[EMAIL_ADDRESS][DOMAIN_NAME]" at bounding box center [528, 467] width 96 height 25
click at [698, 443] on div "readercfgadmin" at bounding box center [647, 452] width 100 height 18
click at [822, 443] on div "credentialcfgadmin" at bounding box center [764, 452] width 117 height 18
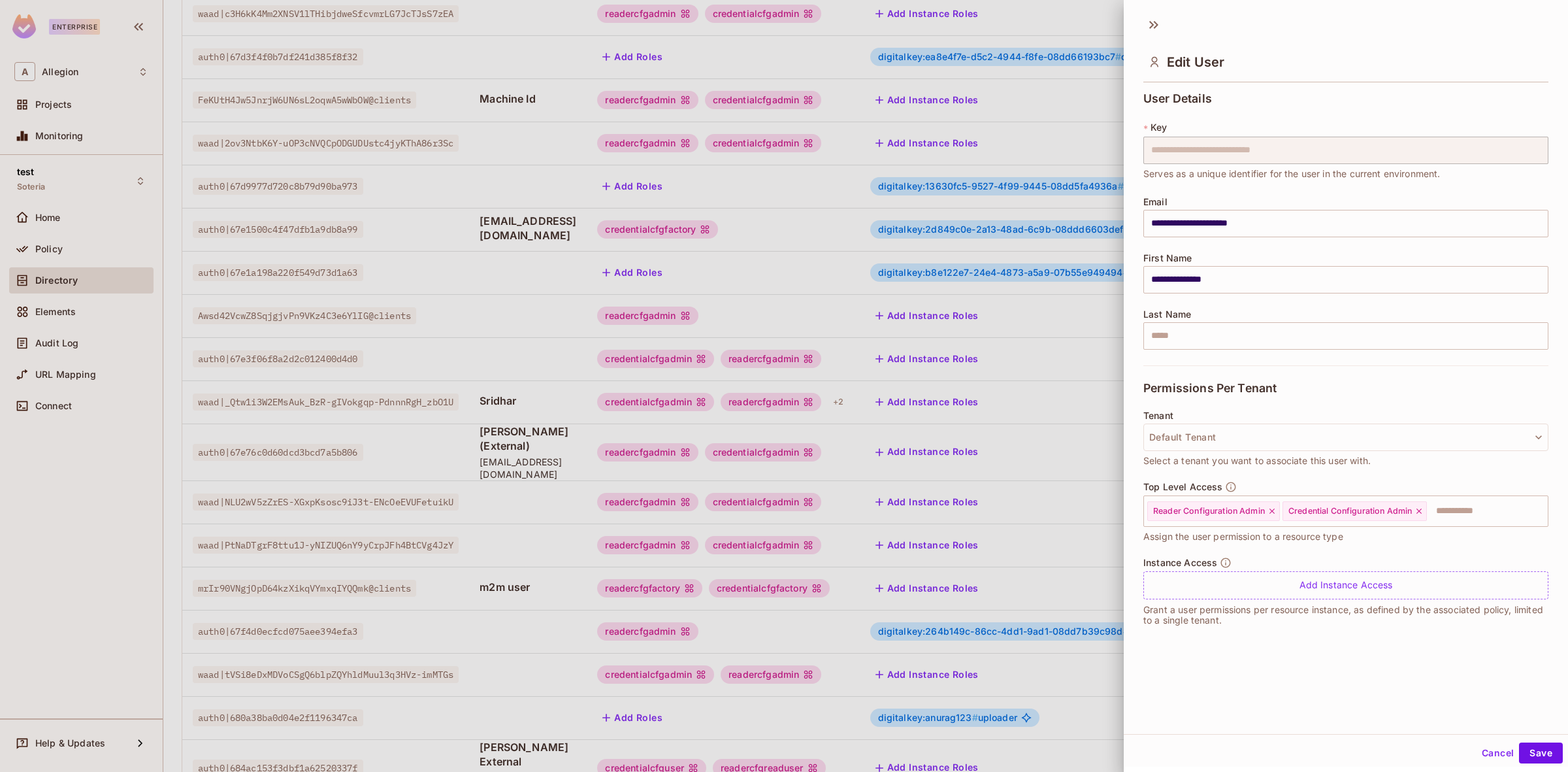
click at [745, 462] on div at bounding box center [784, 386] width 1568 height 772
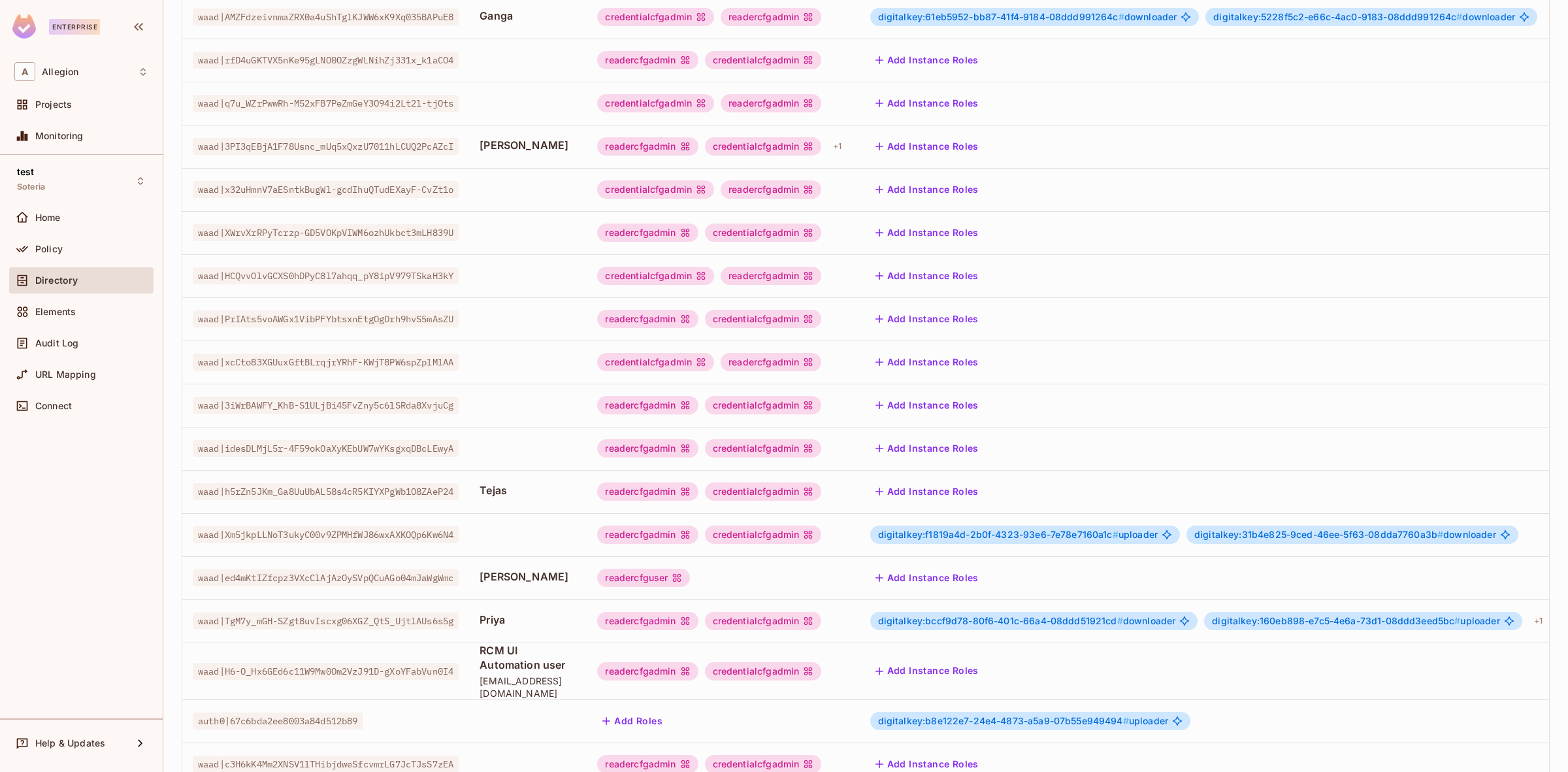
scroll to position [715, 0]
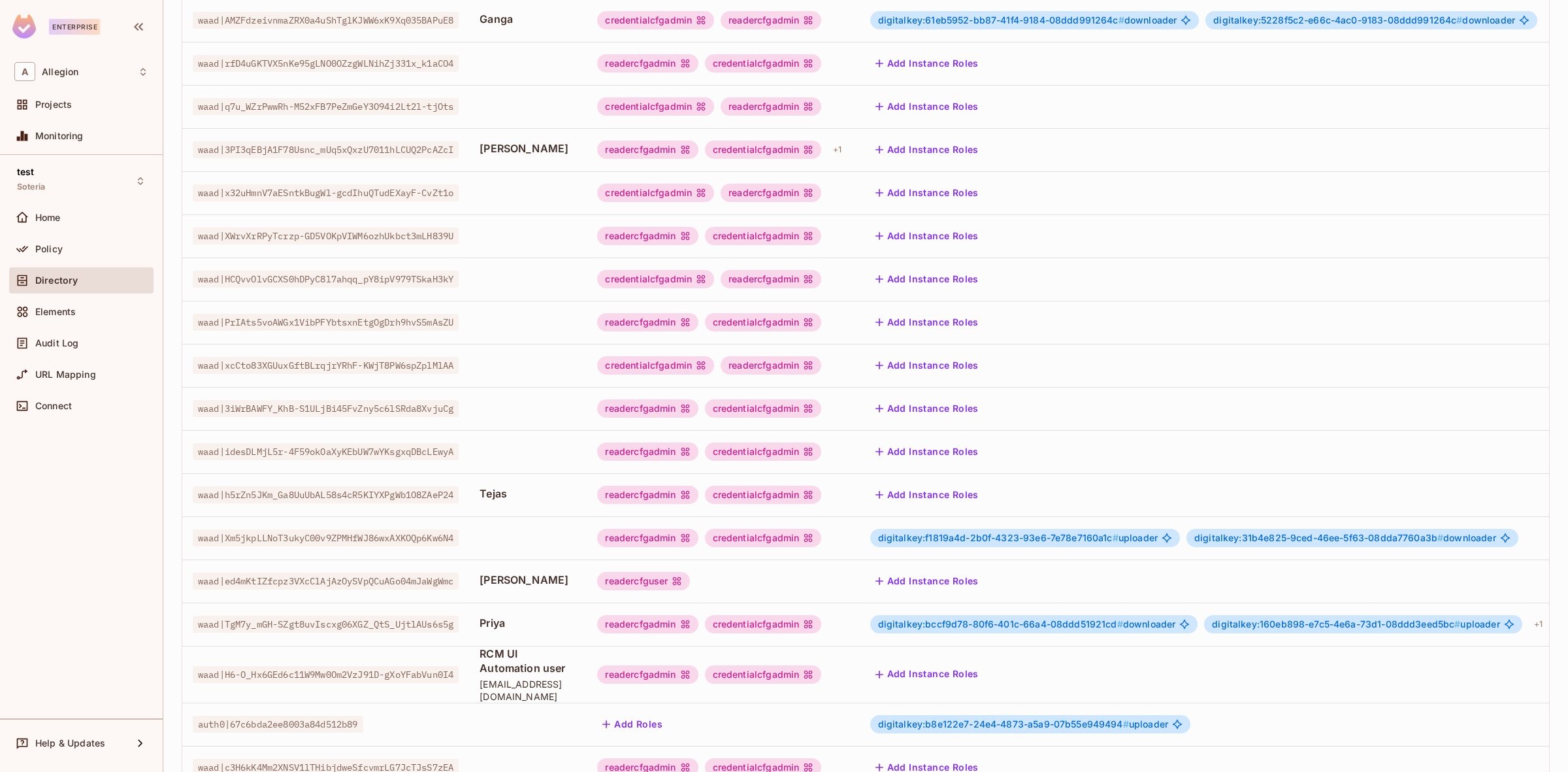
click at [698, 146] on div "readercfgadmin" at bounding box center [647, 149] width 100 height 18
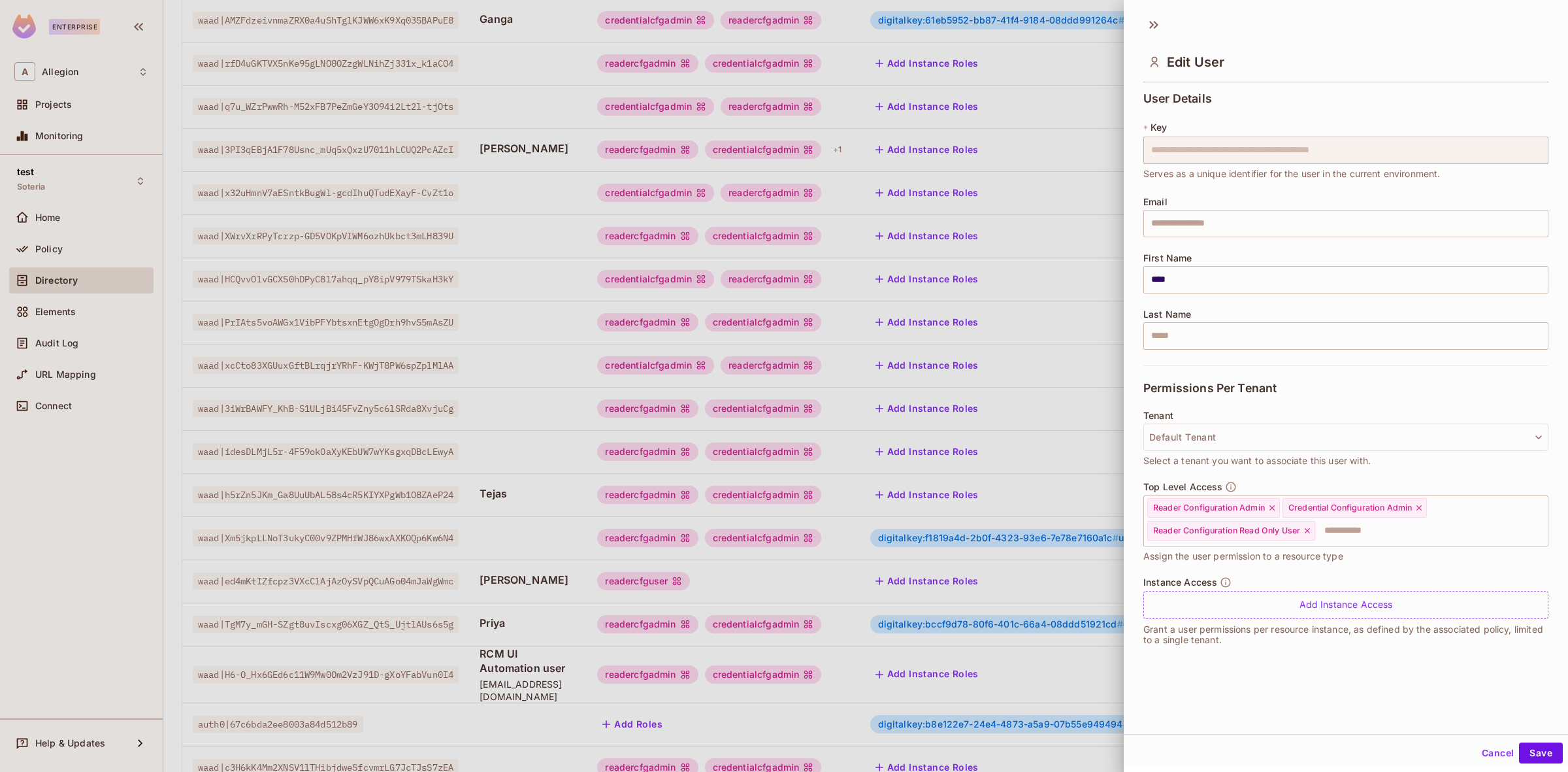
click at [593, 584] on div at bounding box center [784, 386] width 1568 height 772
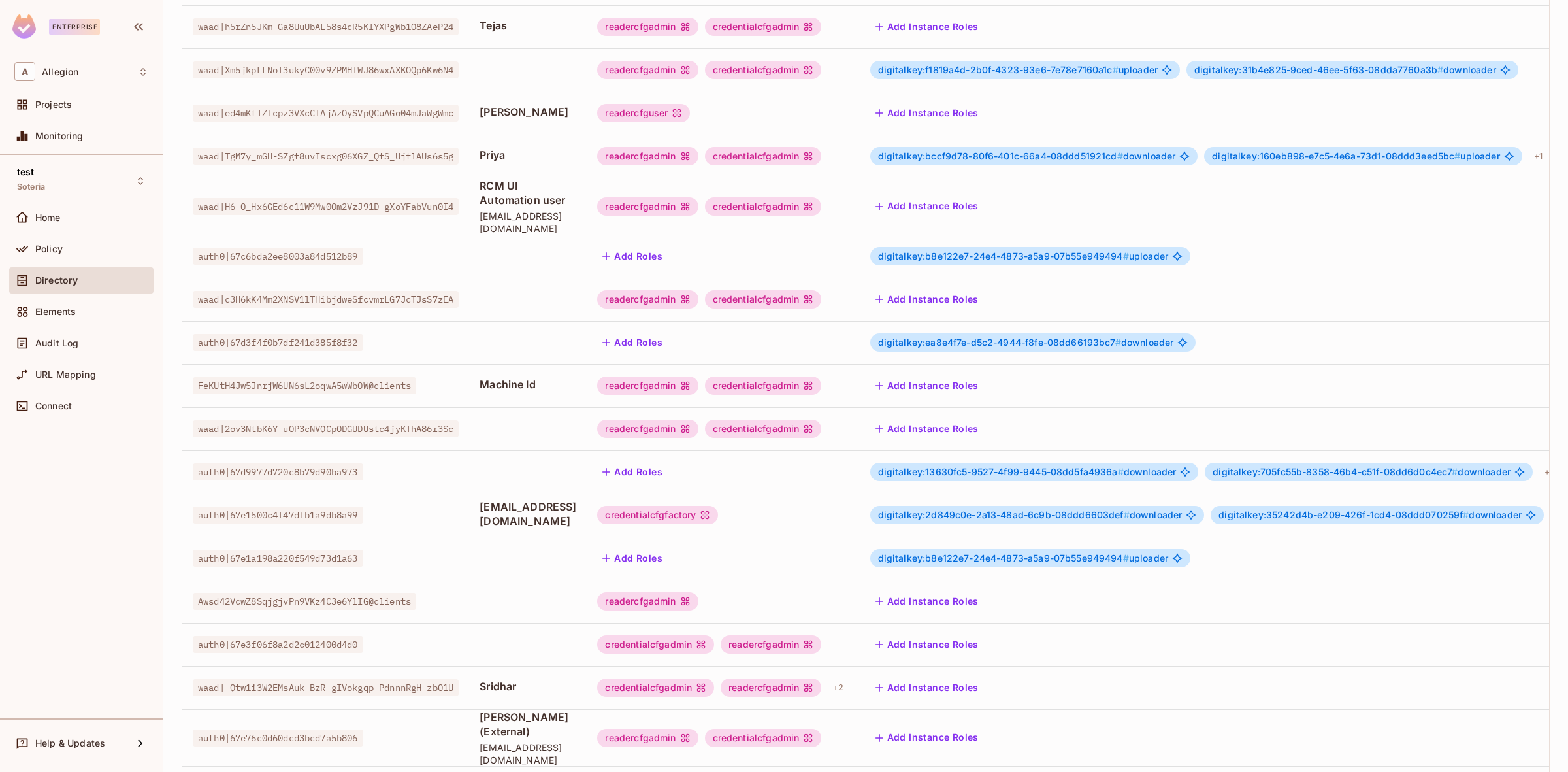
scroll to position [1383, 0]
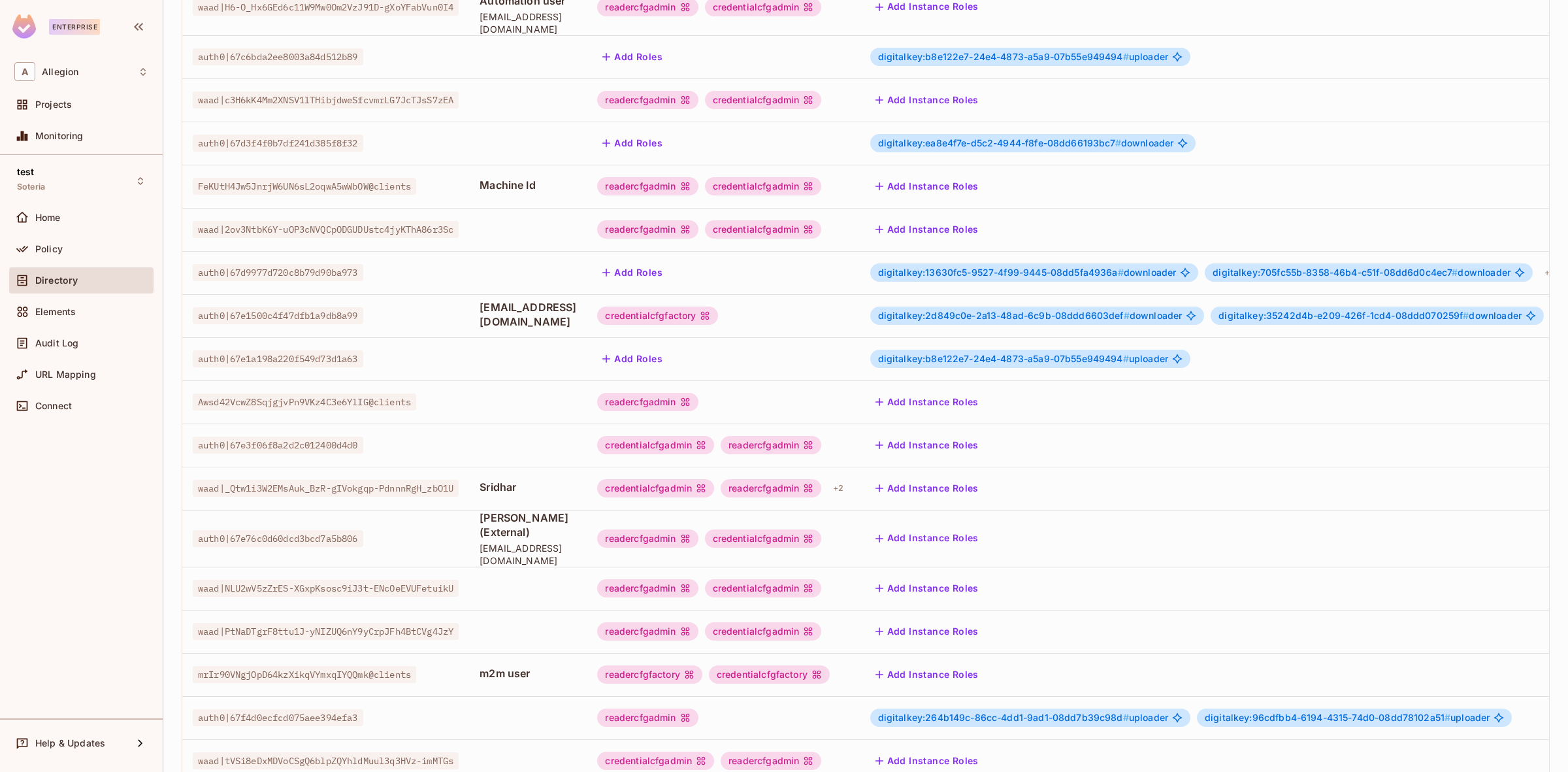
click at [698, 529] on div "readercfgadmin" at bounding box center [647, 538] width 100 height 18
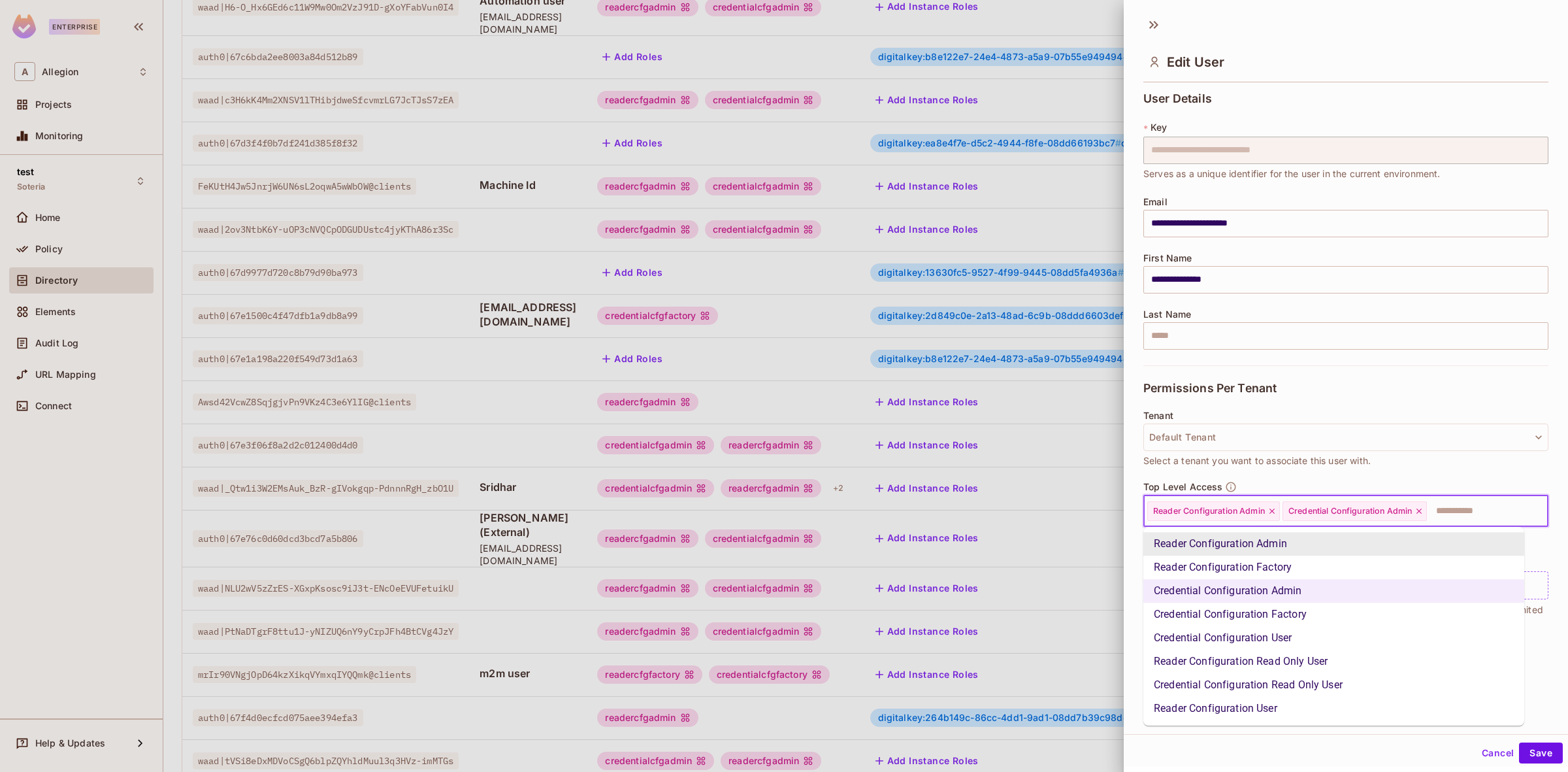
click at [1470, 514] on input "text" at bounding box center [1476, 510] width 94 height 26
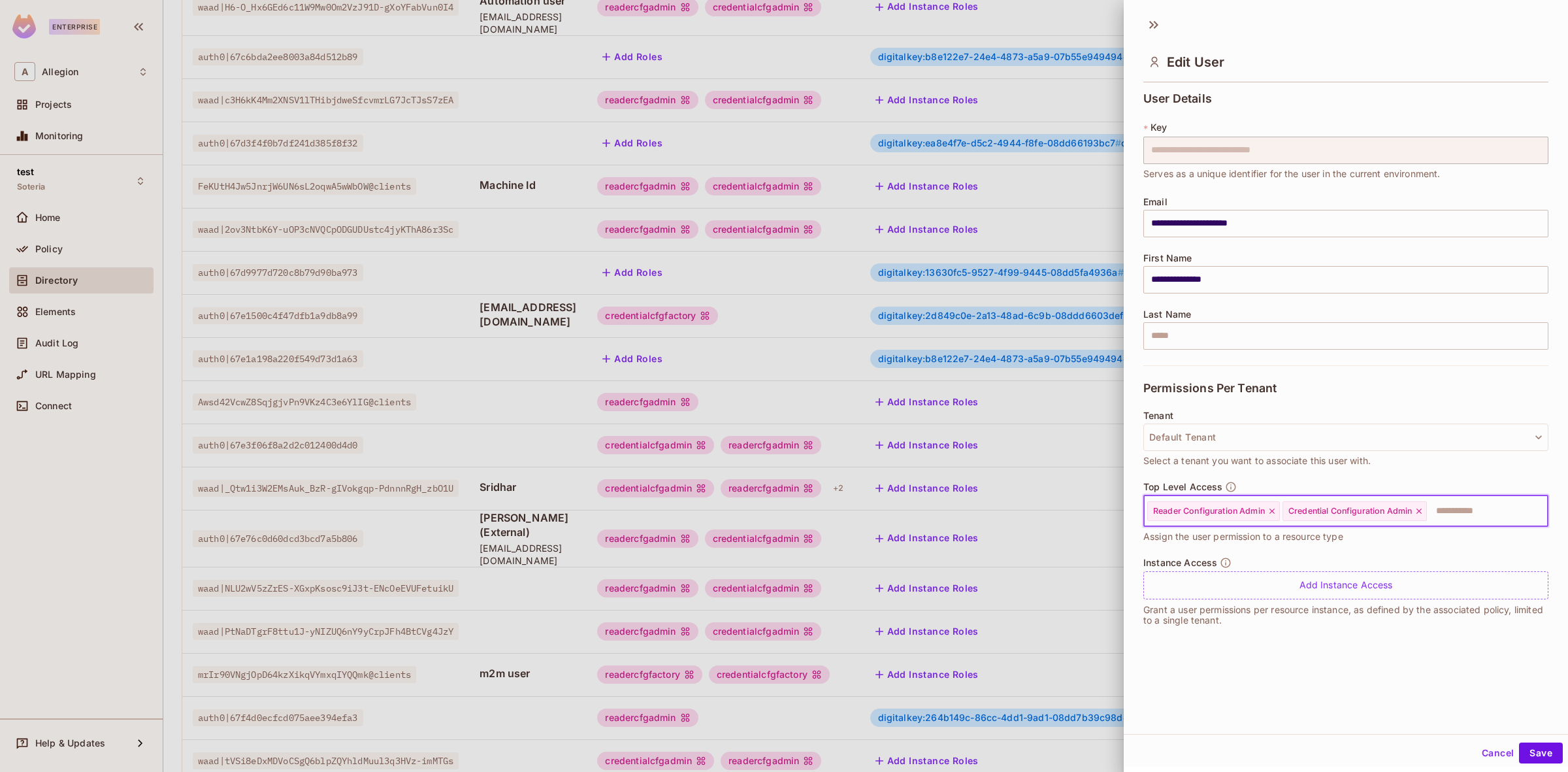
click at [1422, 508] on icon at bounding box center [1419, 511] width 9 height 9
click at [1271, 514] on icon at bounding box center [1272, 511] width 9 height 9
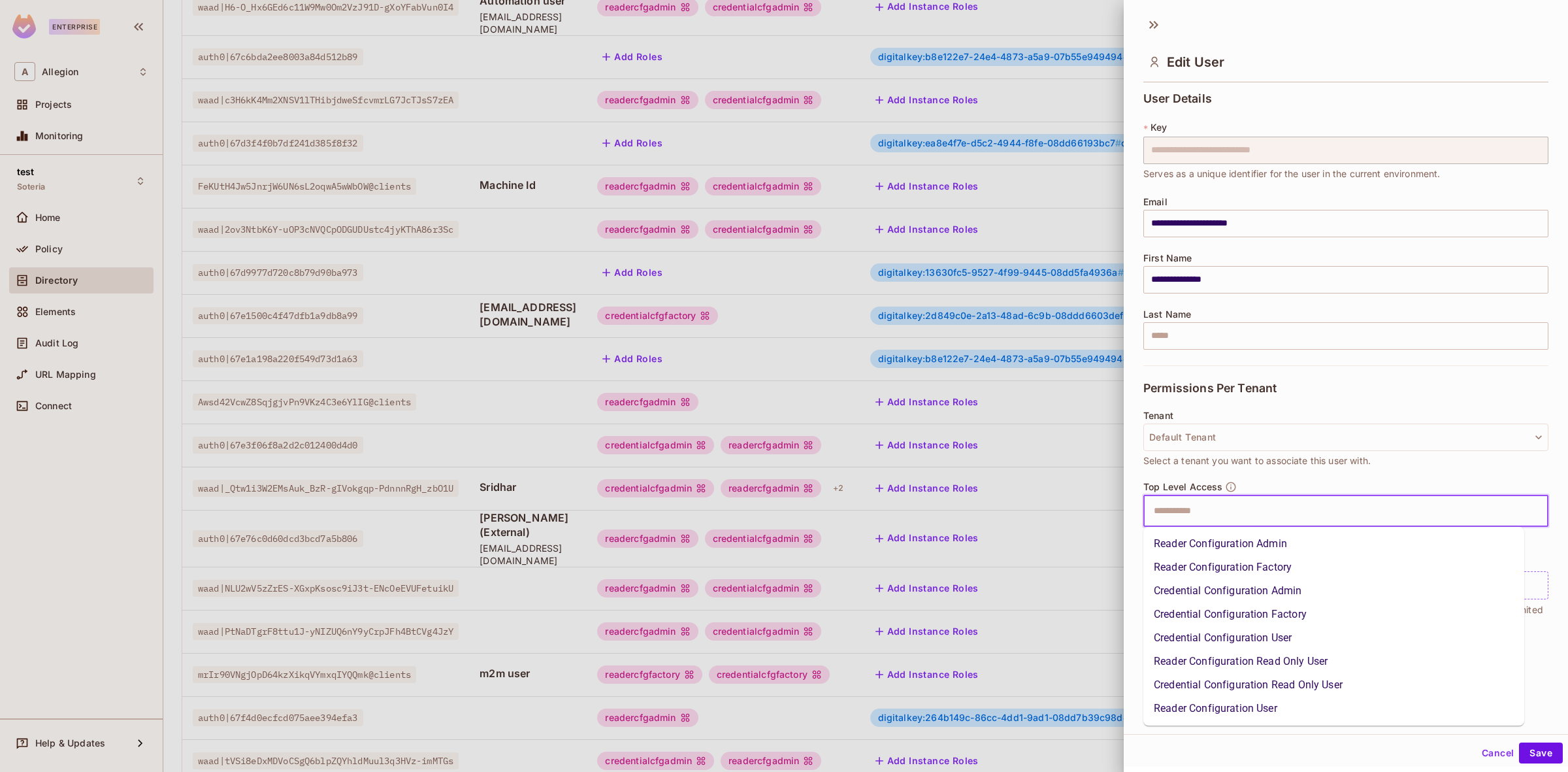
click at [1271, 514] on input "text" at bounding box center [1334, 510] width 377 height 26
click at [1269, 701] on li "Reader Configuration User" at bounding box center [1333, 708] width 381 height 23
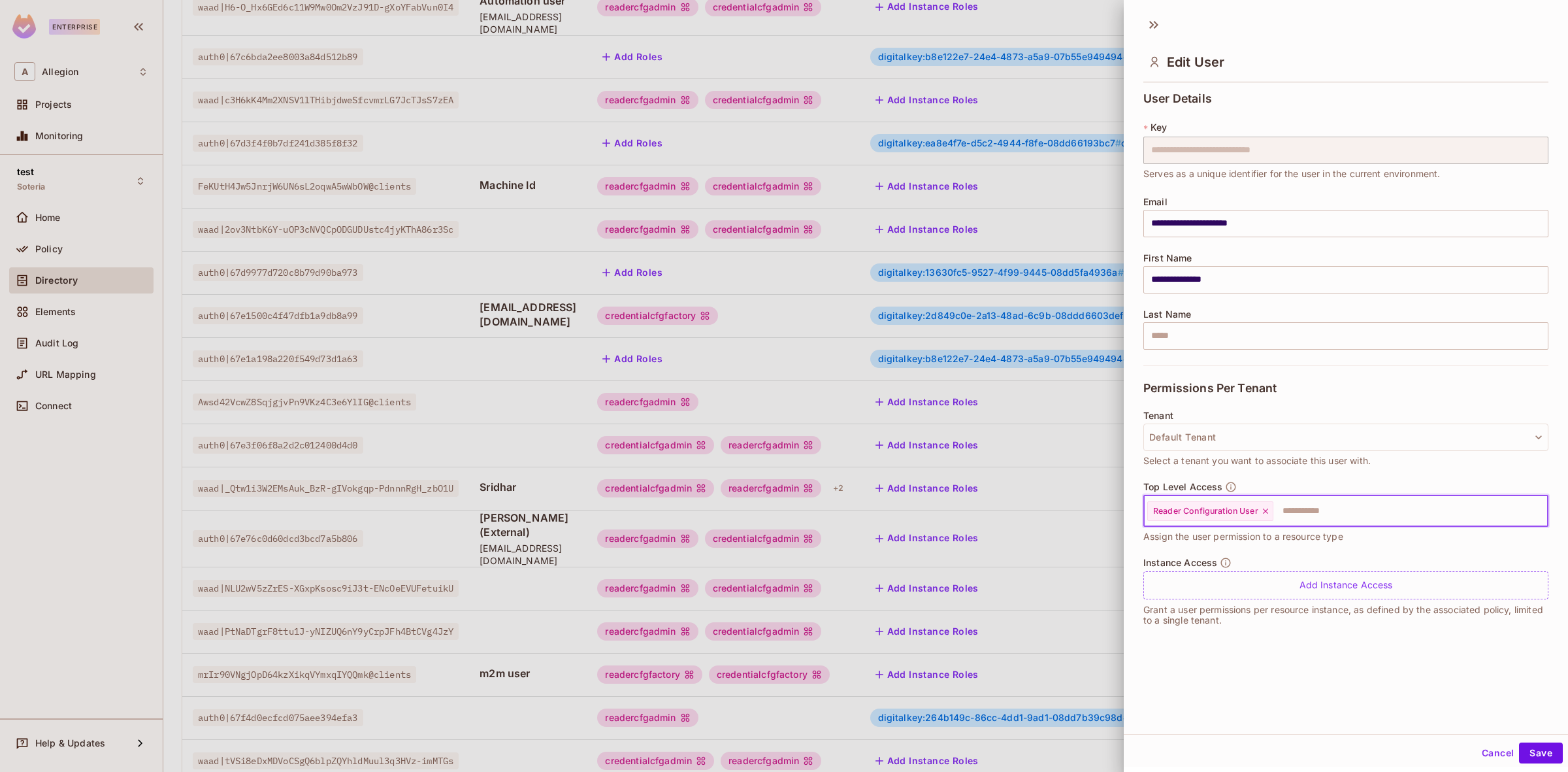
click at [1354, 510] on input "text" at bounding box center [1398, 510] width 248 height 26
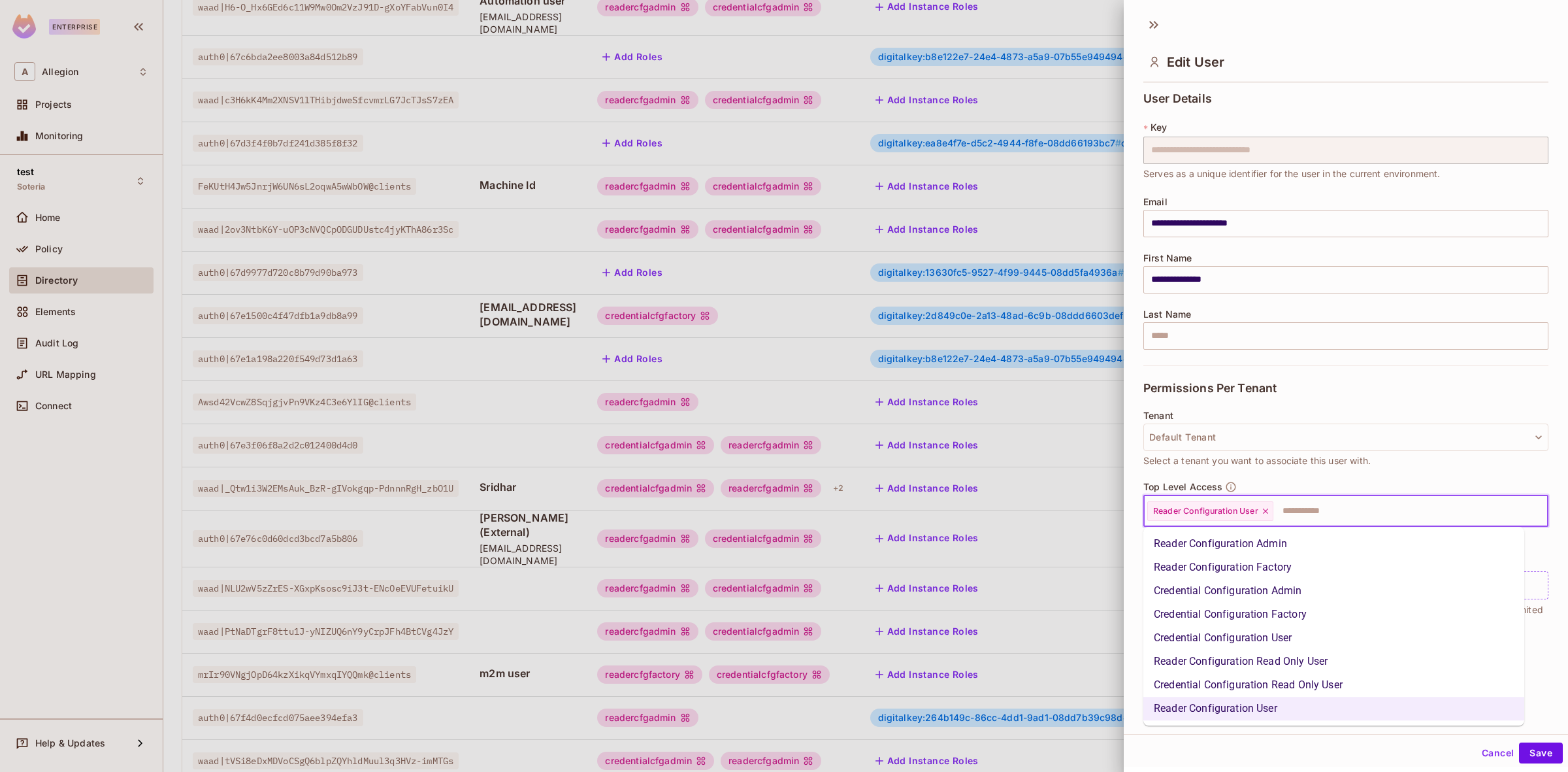
click at [1317, 644] on li "Credential Configuration User" at bounding box center [1333, 638] width 381 height 23
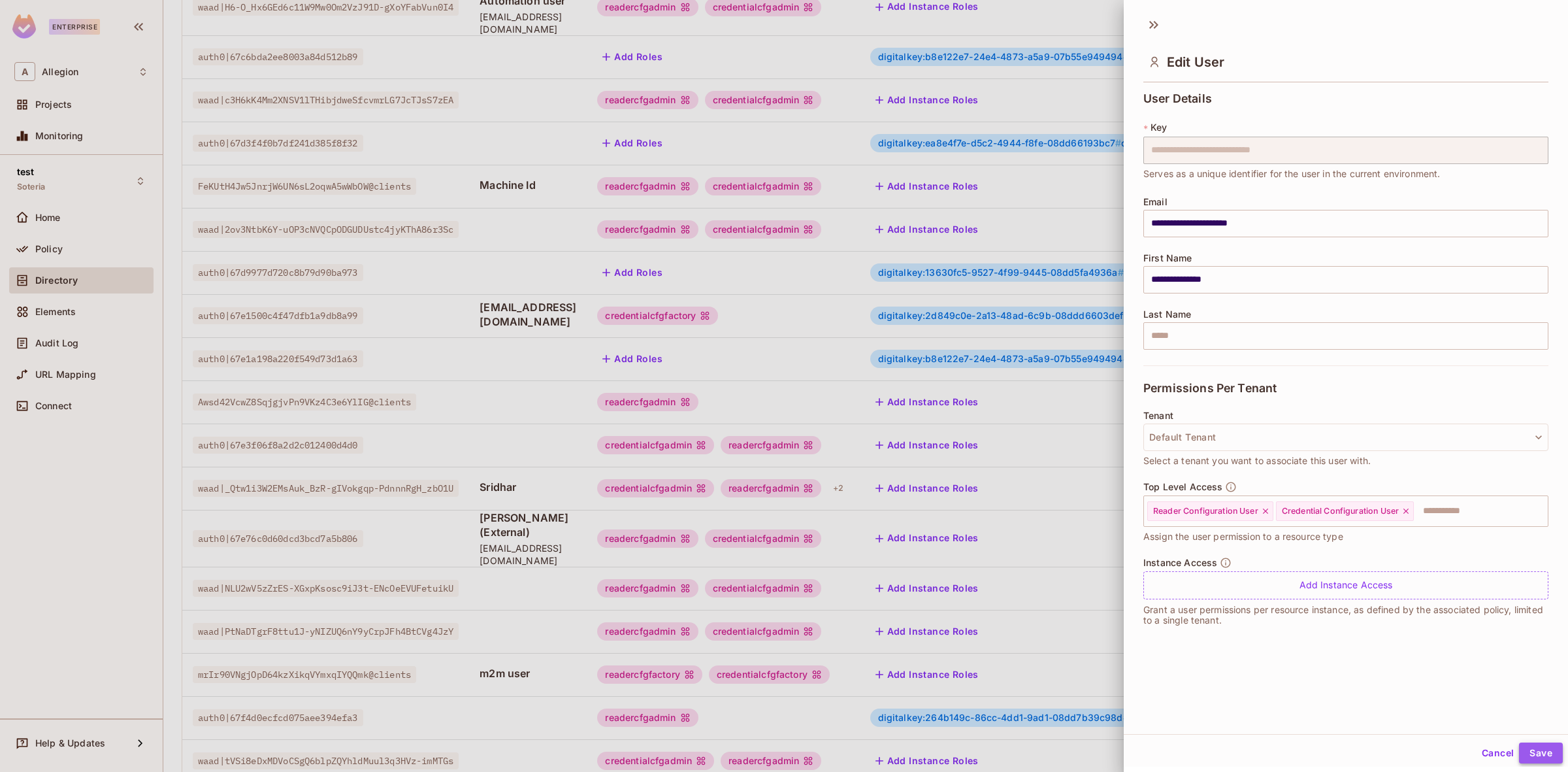
click at [1537, 750] on button "Save" at bounding box center [1541, 753] width 44 height 21
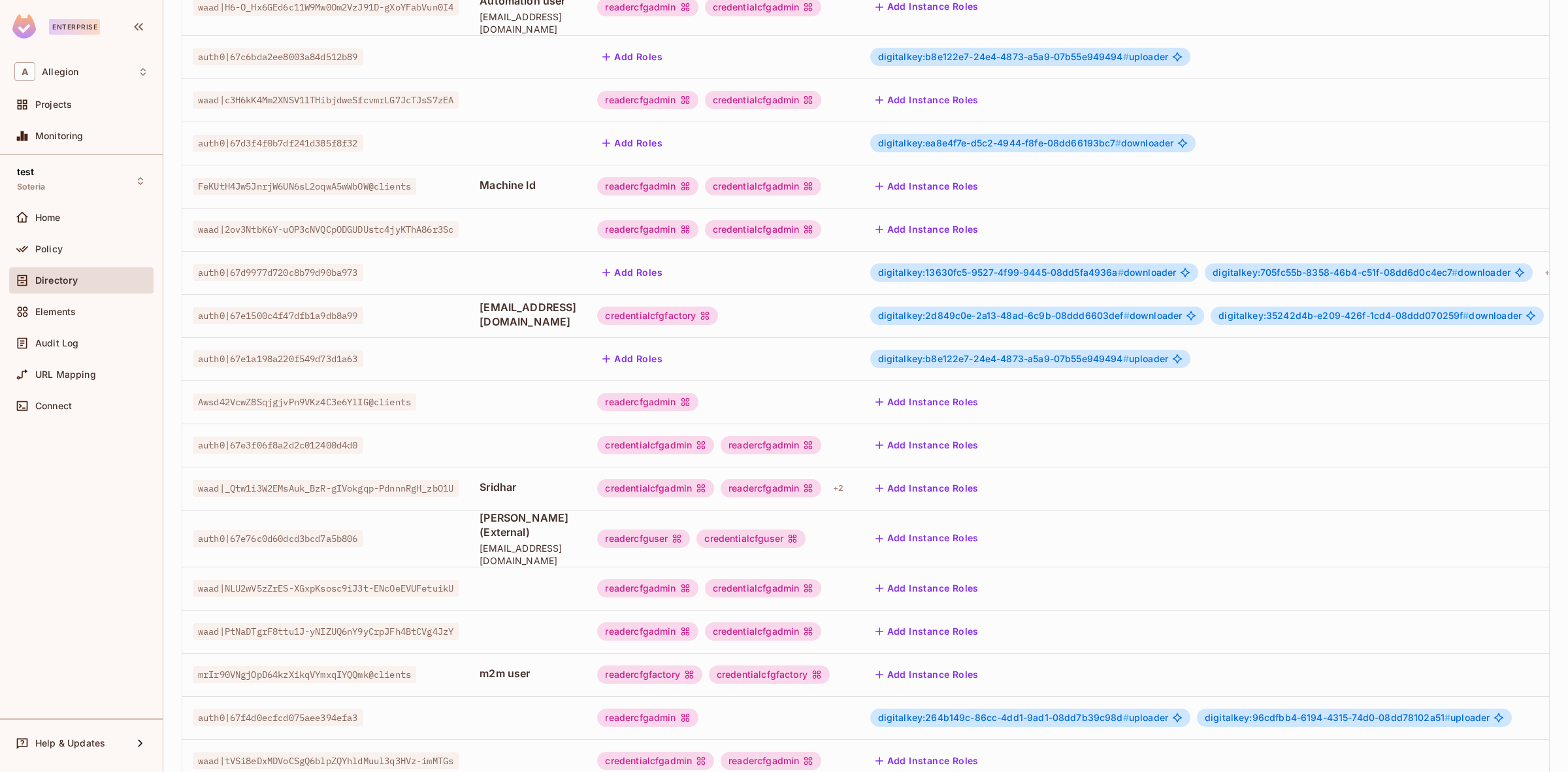
click at [690, 529] on div "readercfguser" at bounding box center [643, 538] width 92 height 18
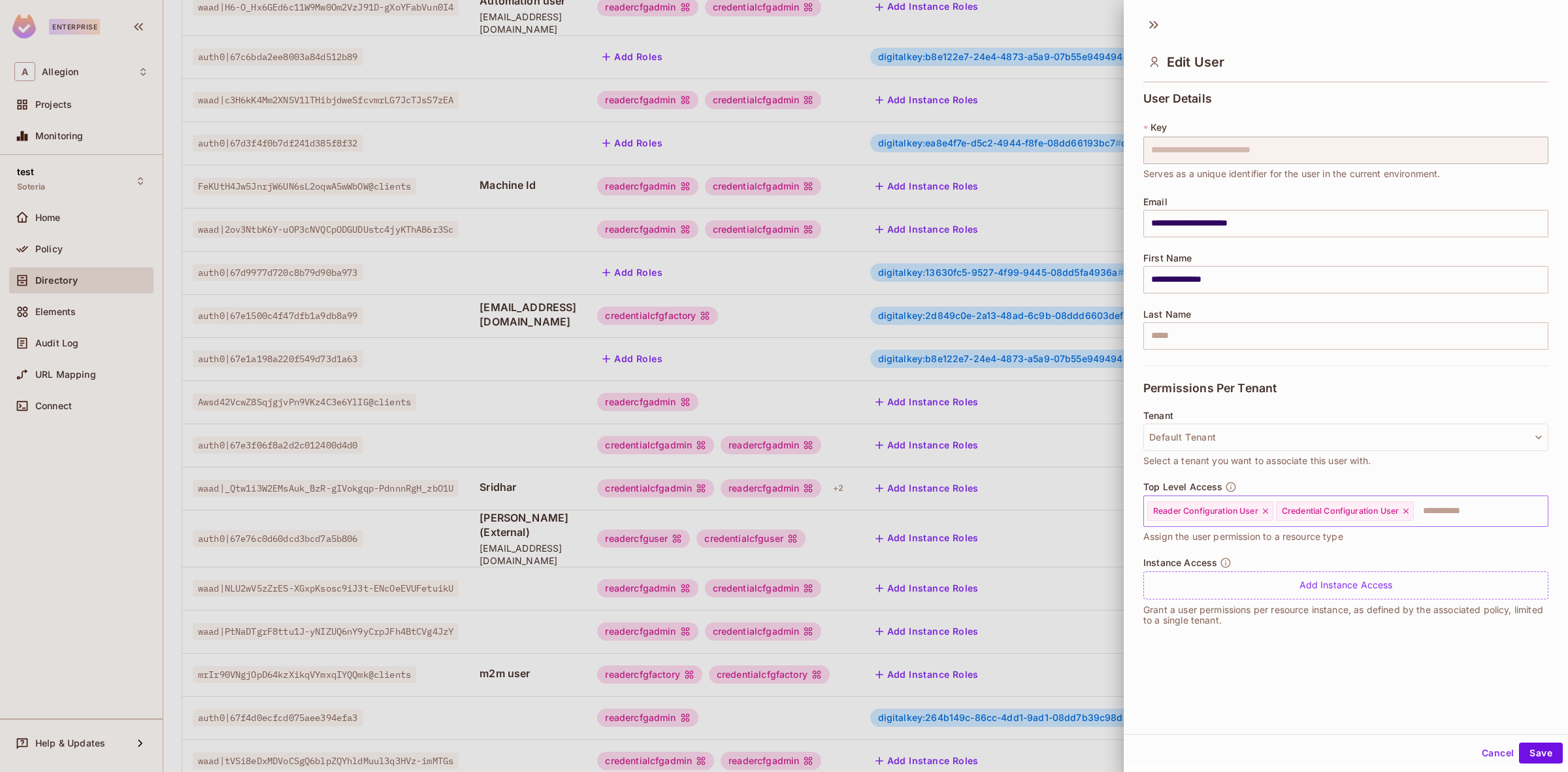
click at [1468, 502] on input "text" at bounding box center [1469, 510] width 108 height 26
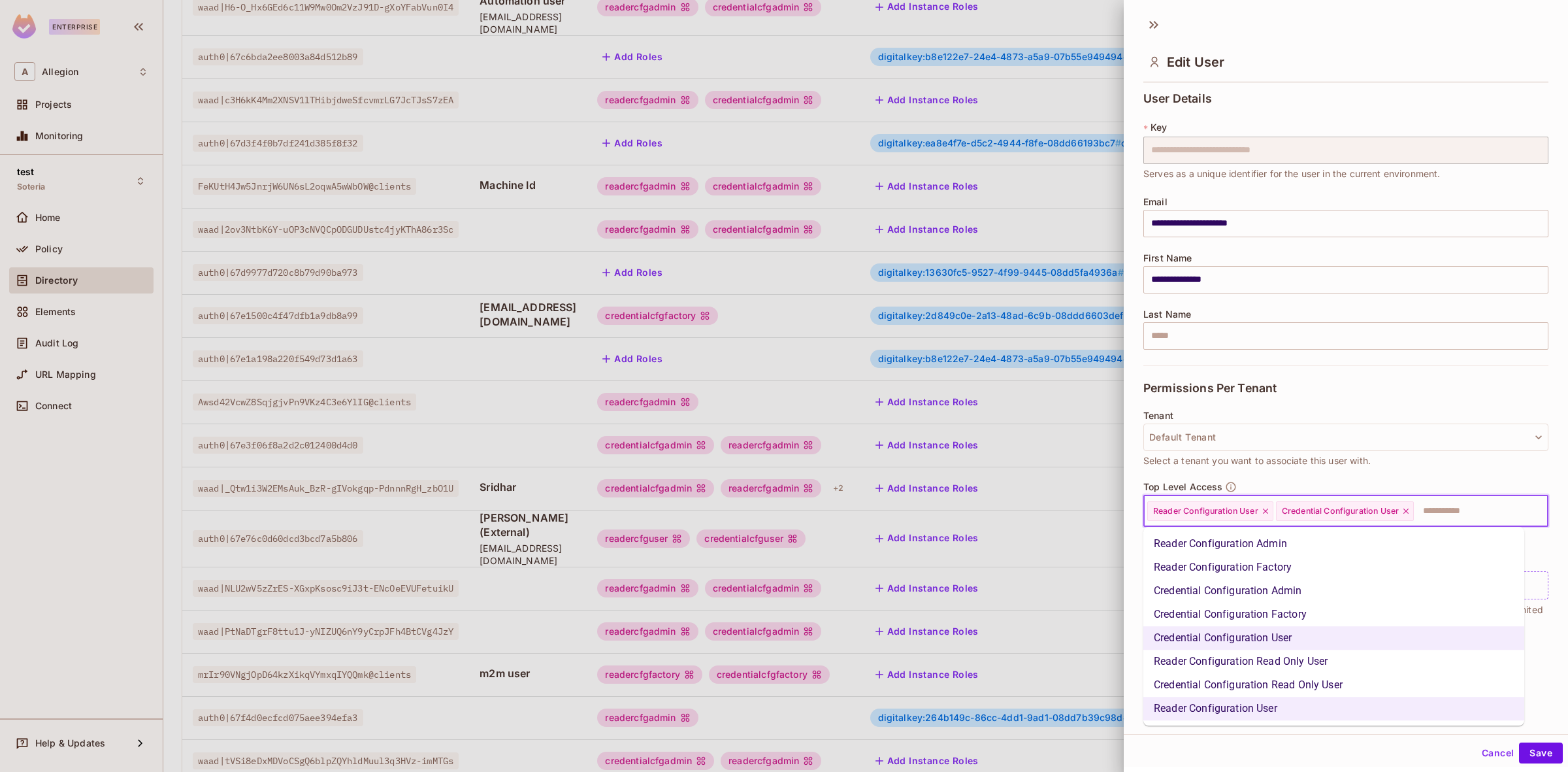
click at [1301, 667] on li "Reader Configuration Read Only User" at bounding box center [1333, 661] width 381 height 23
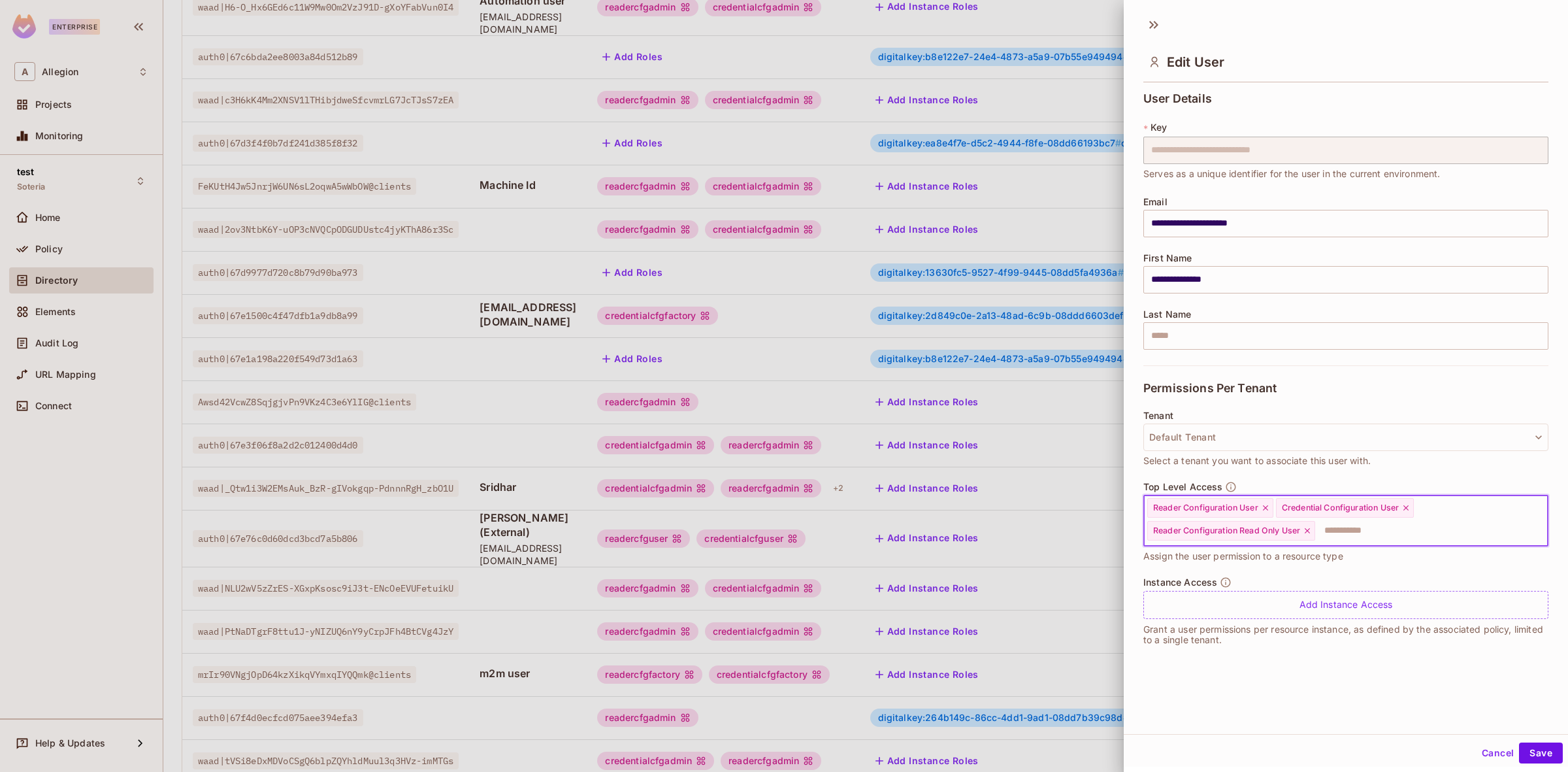
click at [1265, 511] on icon at bounding box center [1265, 508] width 9 height 9
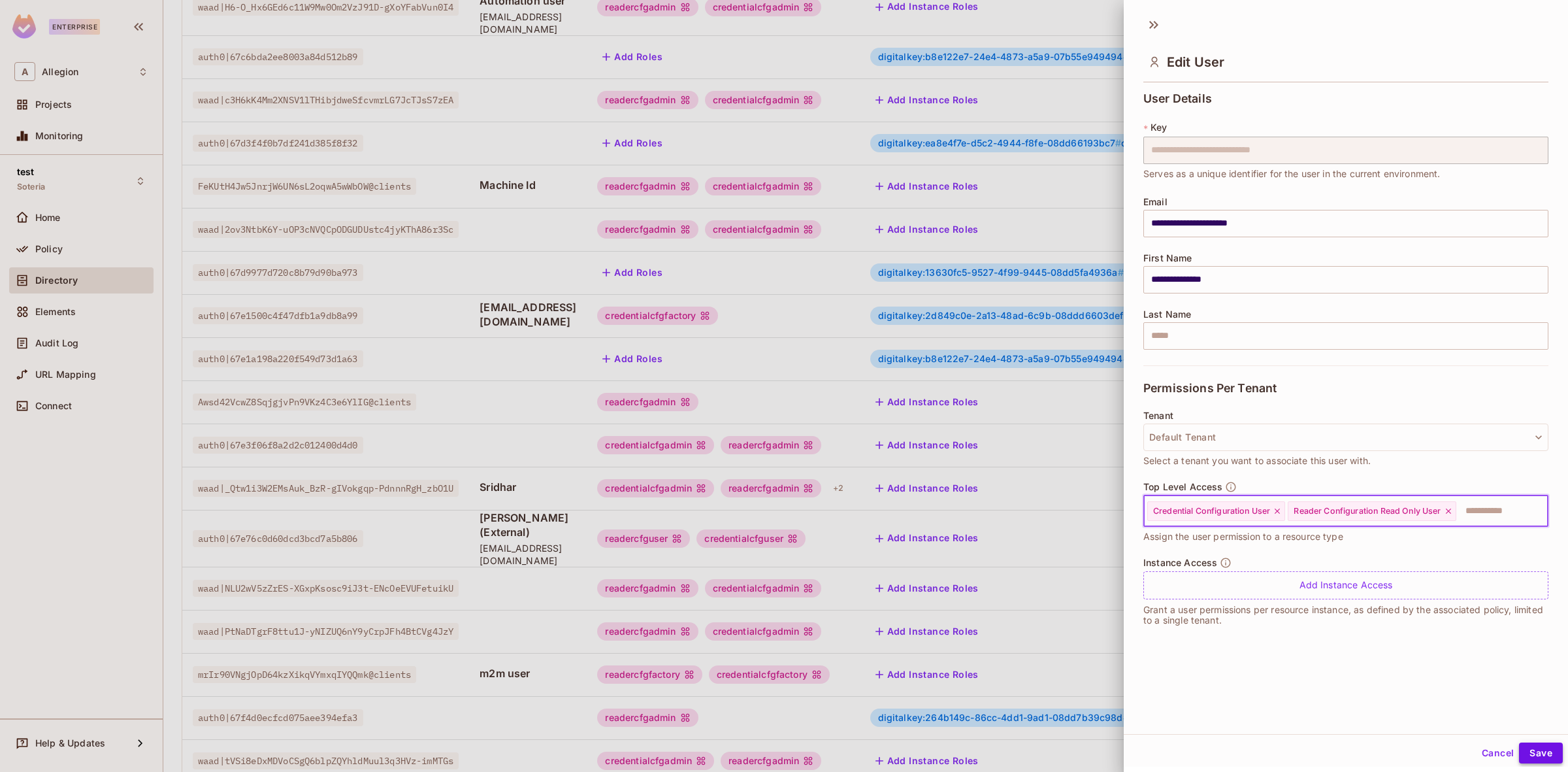
click at [1527, 746] on button "Save" at bounding box center [1541, 753] width 44 height 21
